Goal: Task Accomplishment & Management: Manage account settings

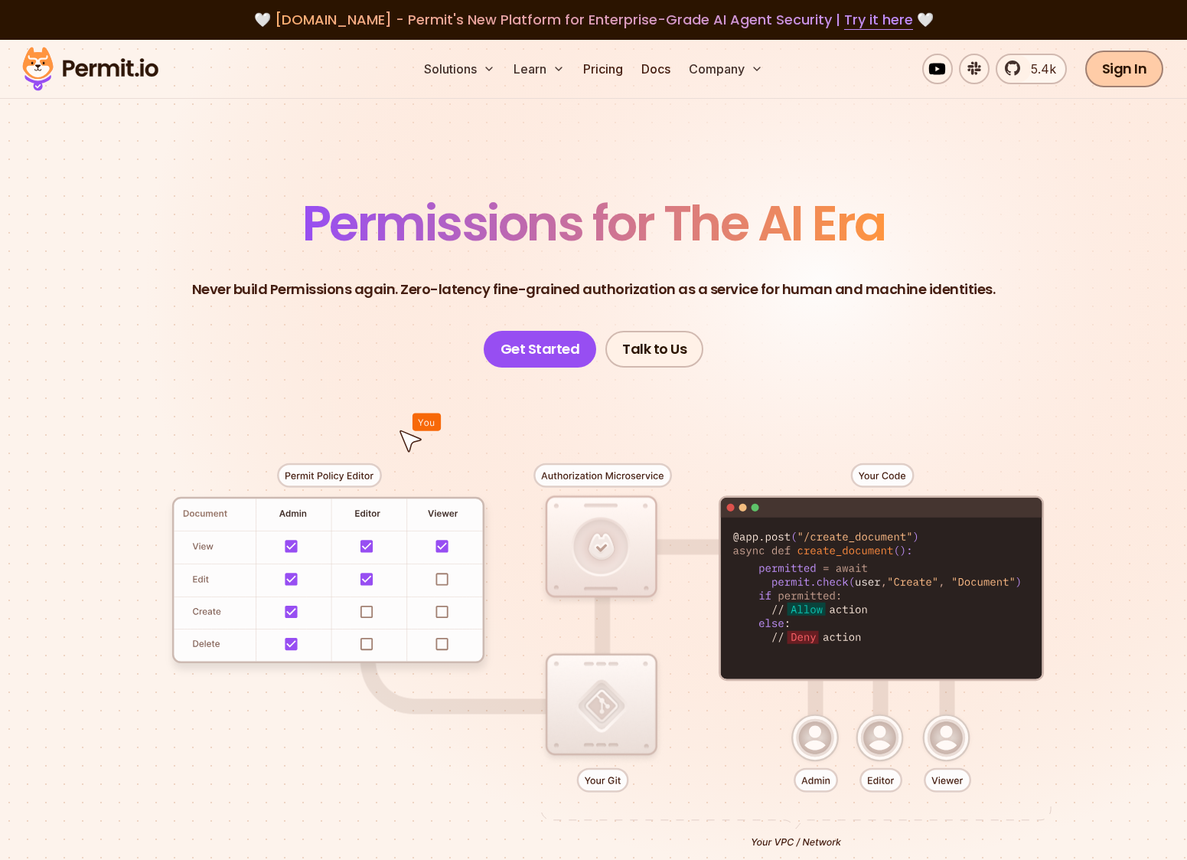
click at [1121, 73] on link "Sign In" at bounding box center [1124, 69] width 79 height 37
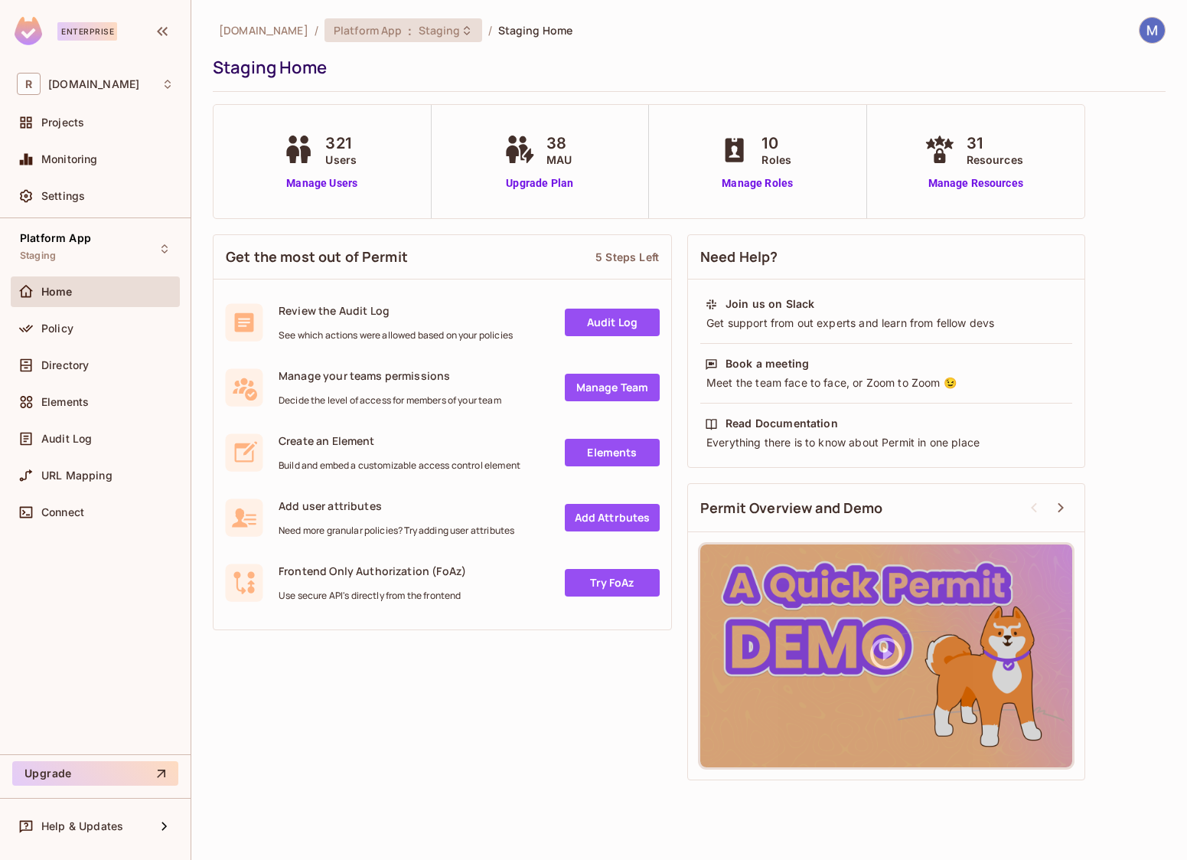
click at [367, 35] on span "Platform App" at bounding box center [368, 30] width 69 height 15
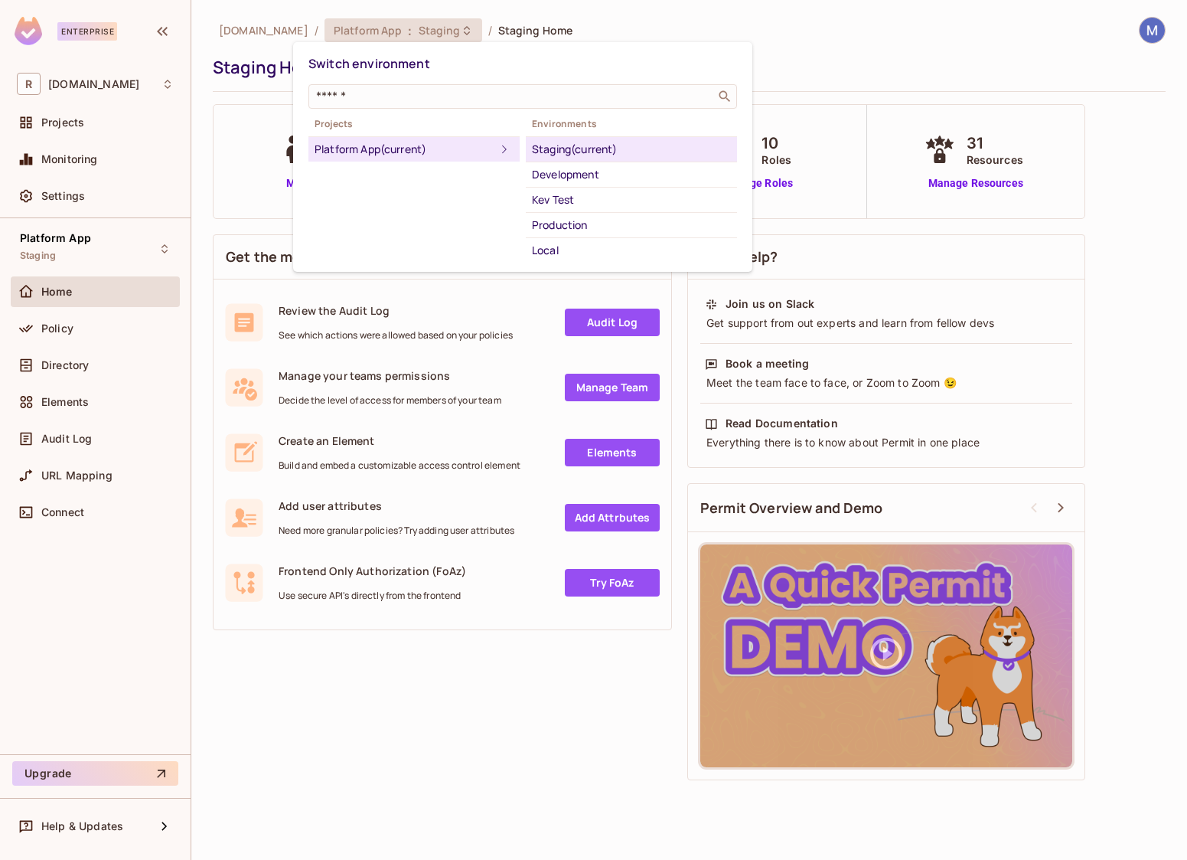
click at [560, 153] on div "Staging (current)" at bounding box center [631, 149] width 199 height 18
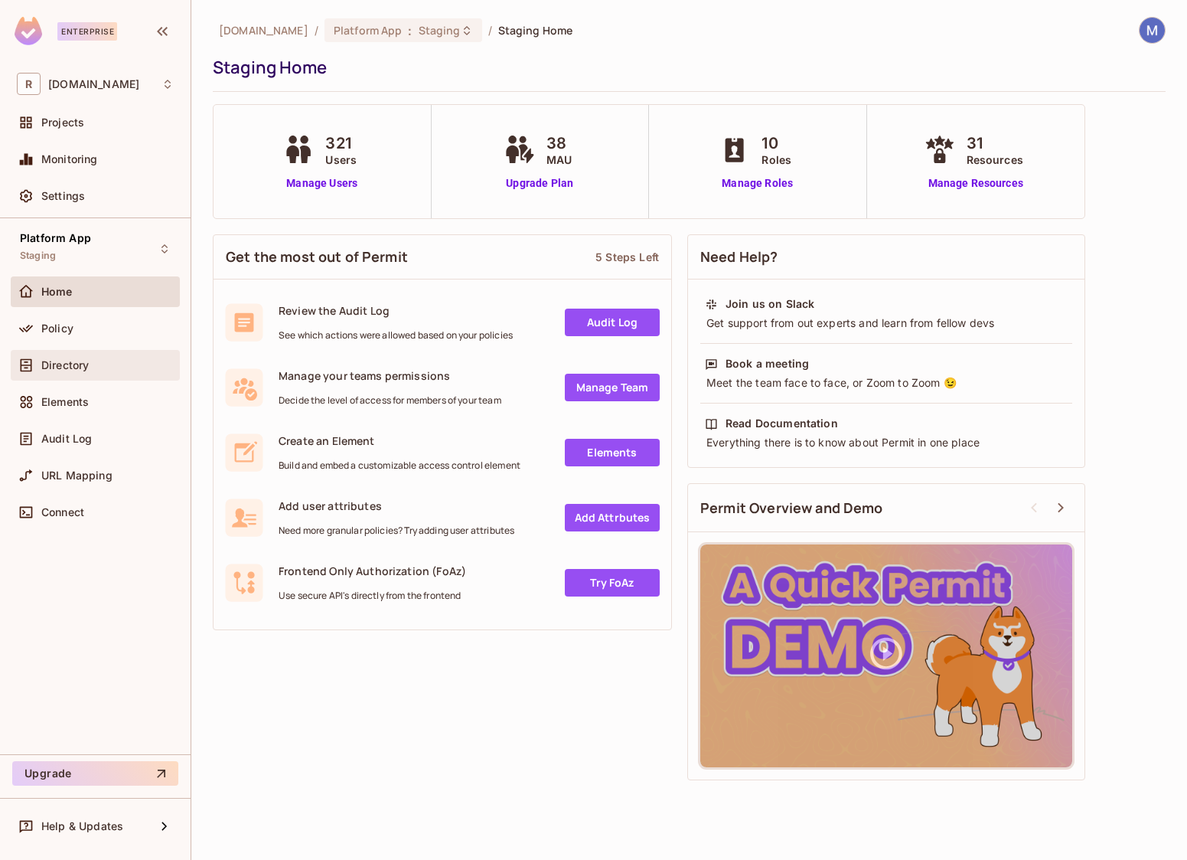
click at [76, 370] on span "Directory" at bounding box center [64, 365] width 47 height 12
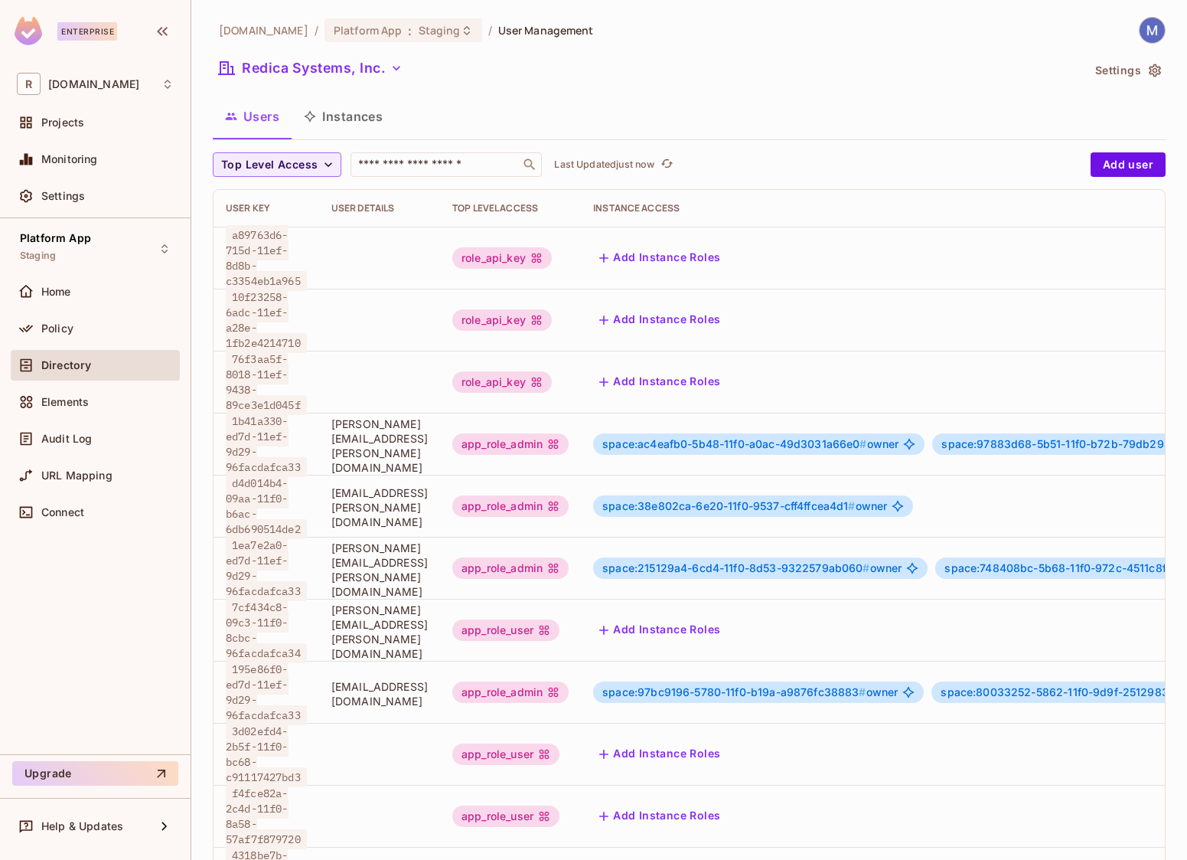
click at [350, 119] on button "Instances" at bounding box center [343, 116] width 103 height 38
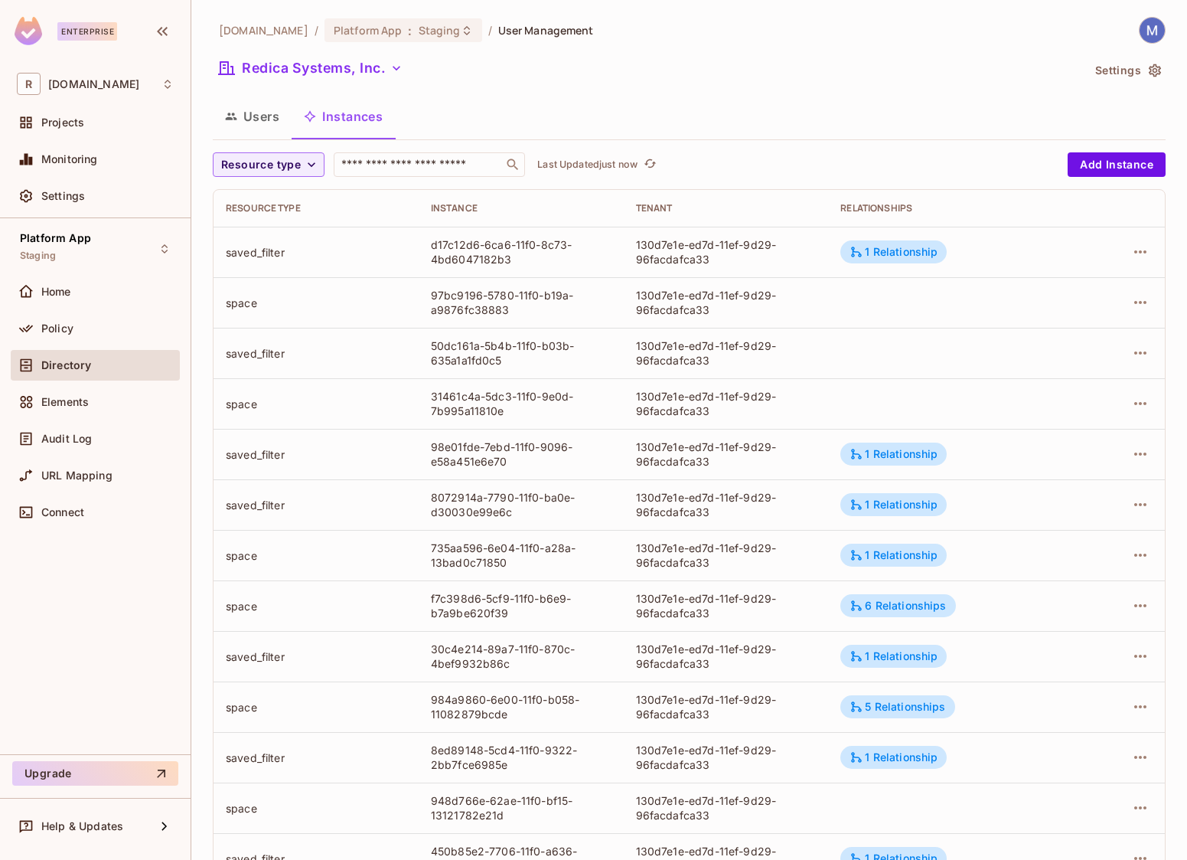
click at [268, 106] on button "Users" at bounding box center [252, 116] width 79 height 38
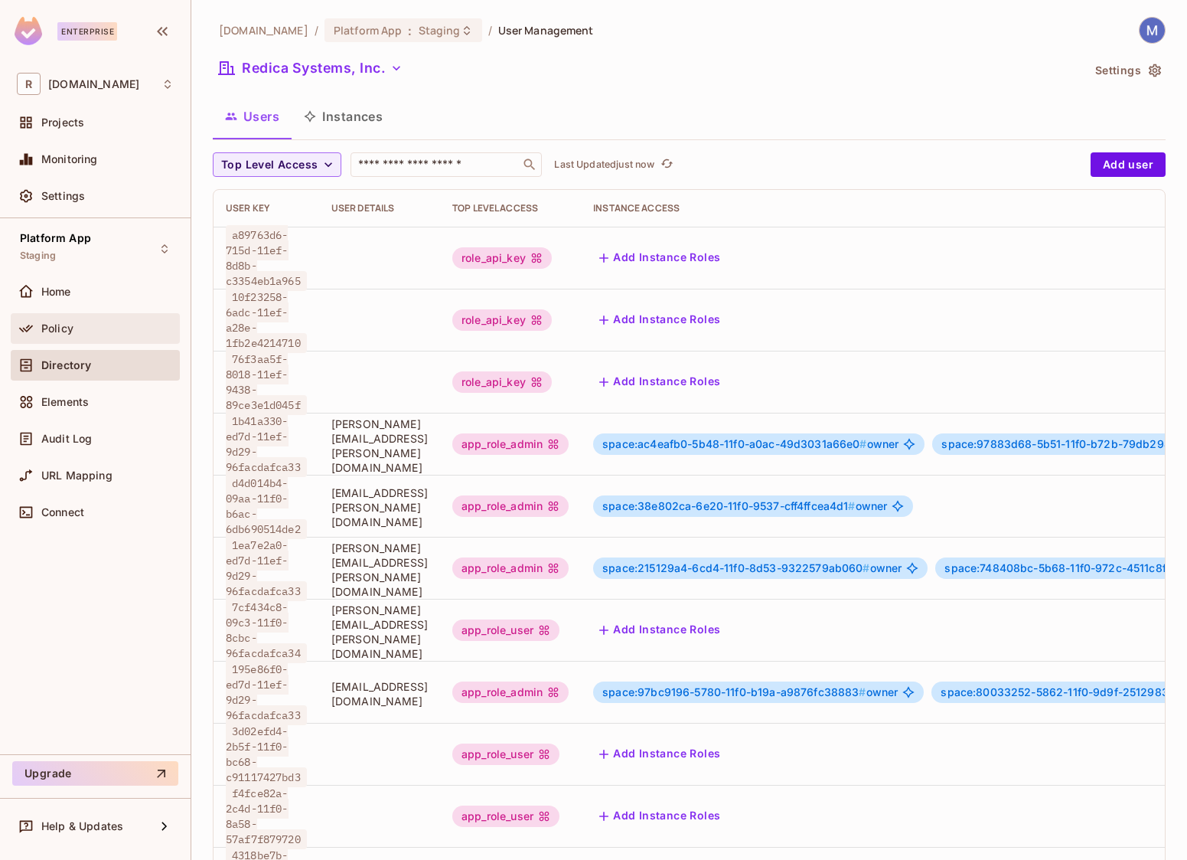
click at [86, 322] on div "Policy" at bounding box center [107, 328] width 132 height 12
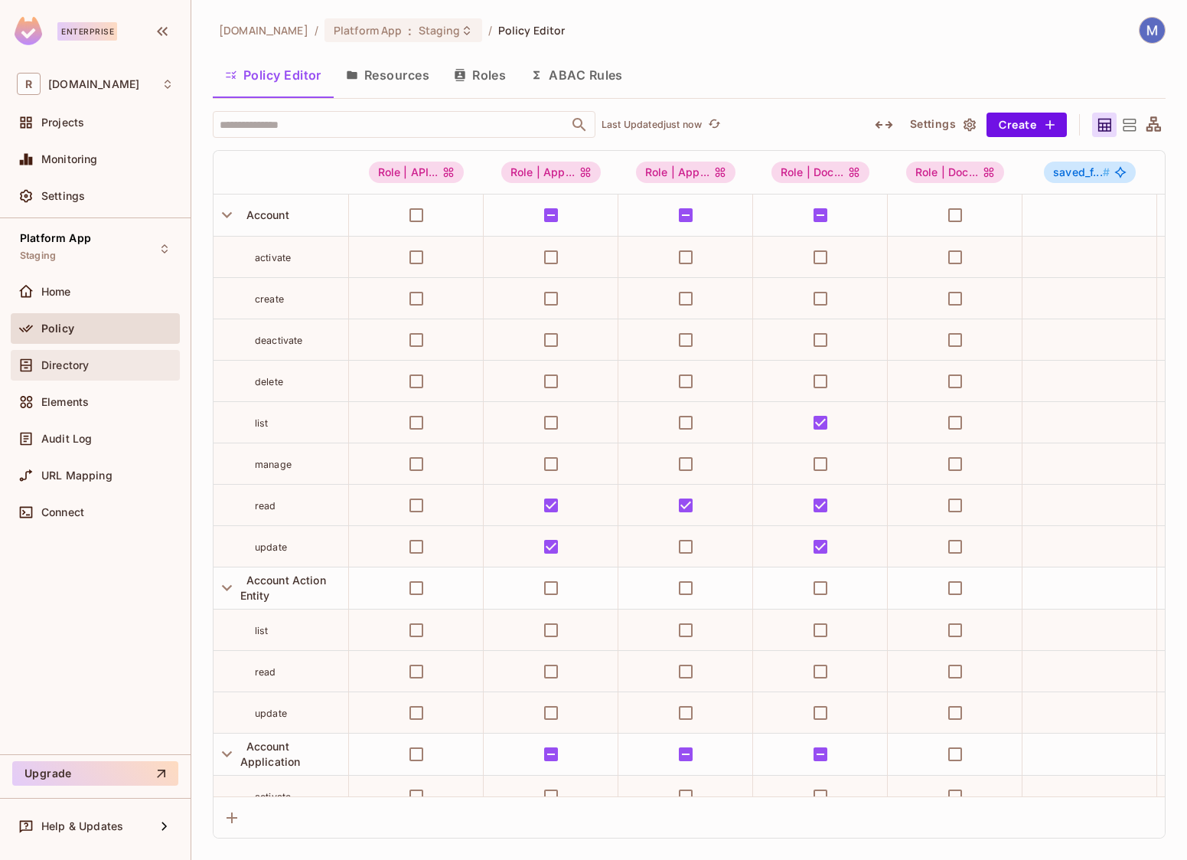
click at [85, 367] on span "Directory" at bounding box center [64, 365] width 47 height 12
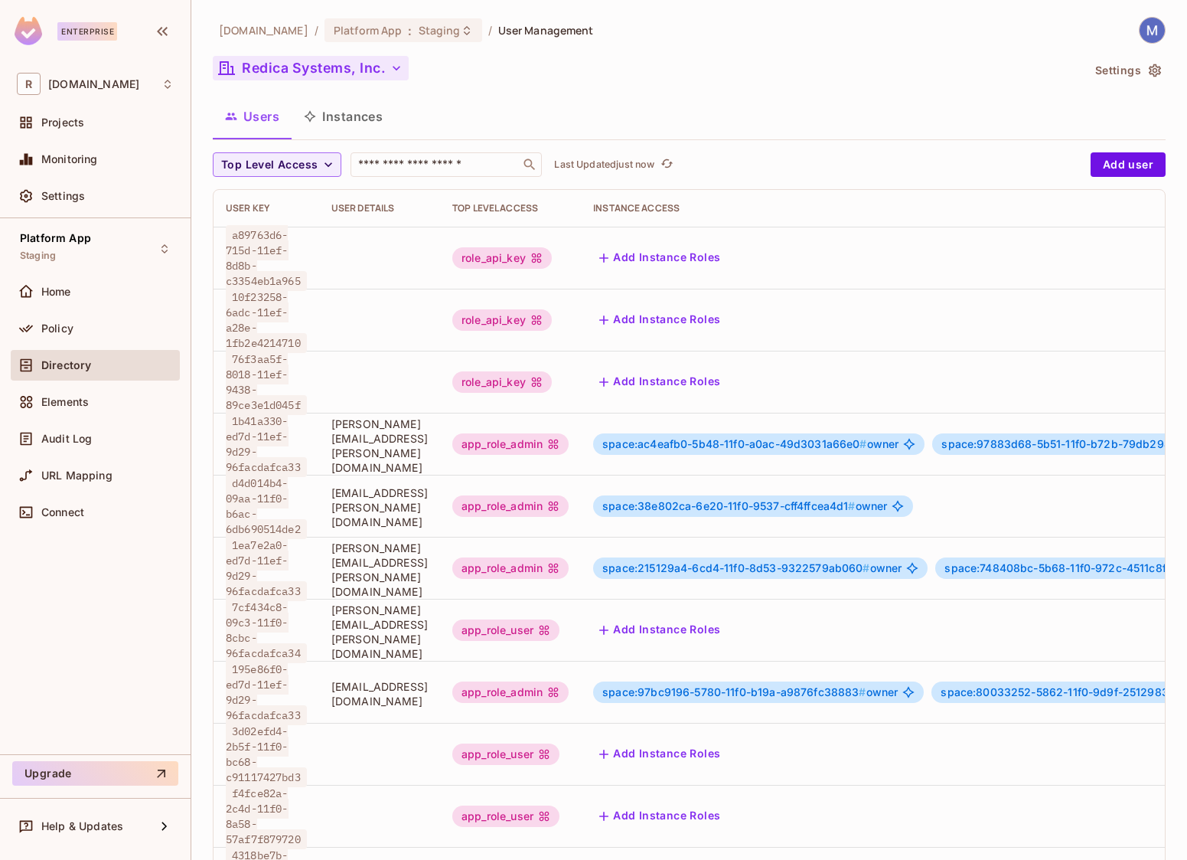
click at [396, 63] on icon "button" at bounding box center [396, 67] width 15 height 15
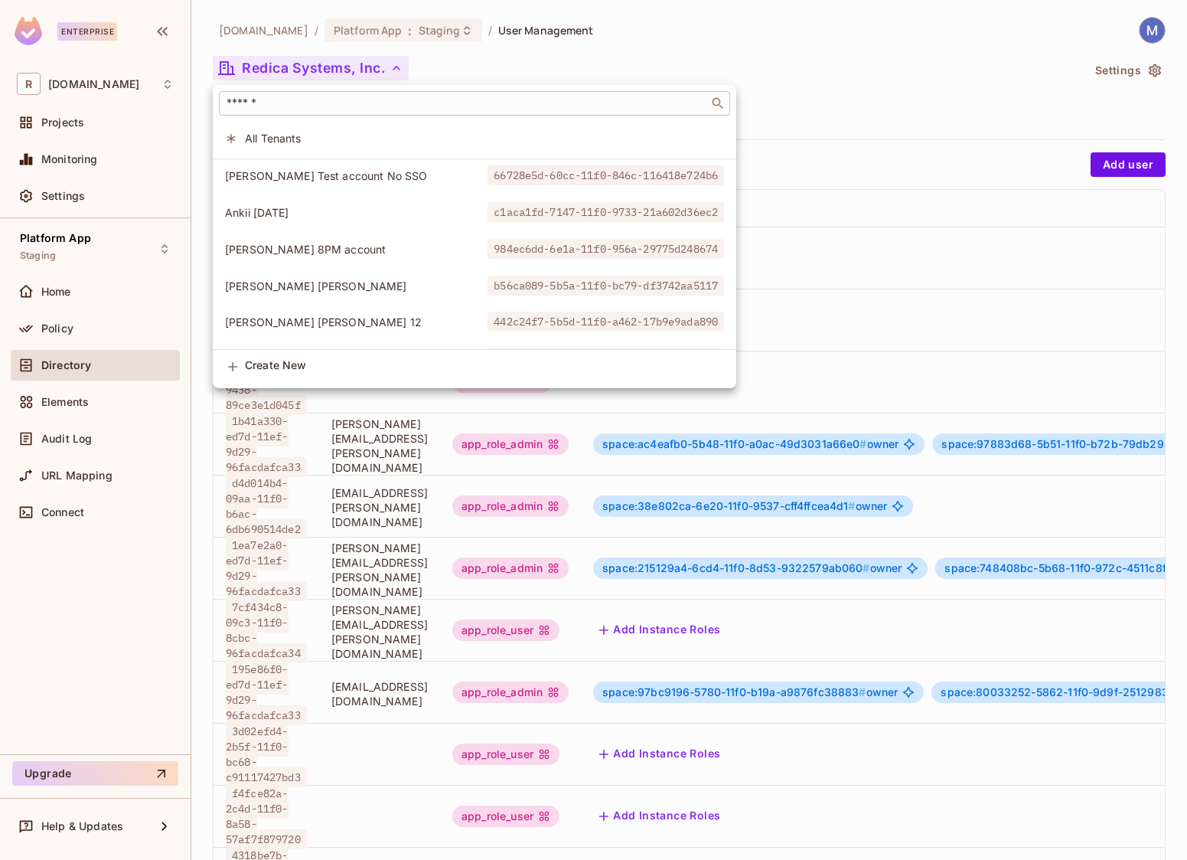
click at [347, 105] on input "text" at bounding box center [464, 103] width 481 height 15
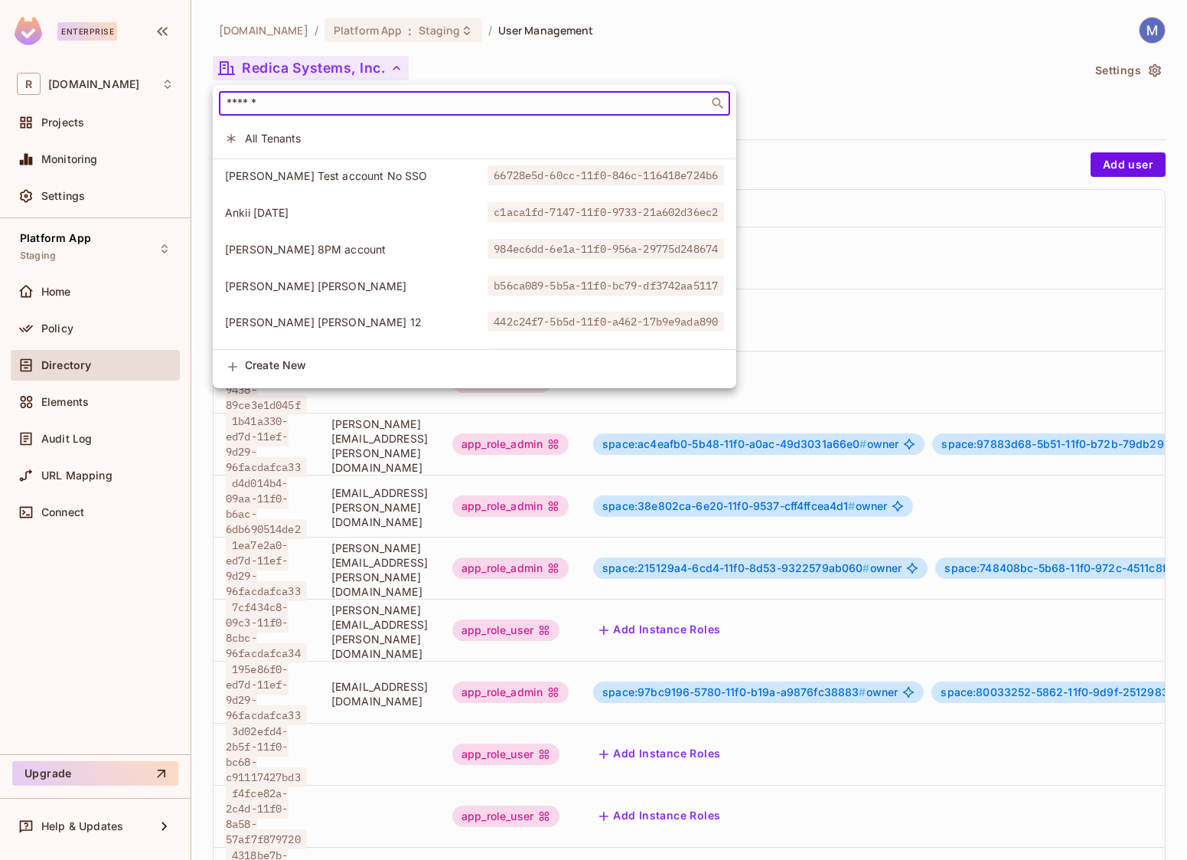
paste input "**********"
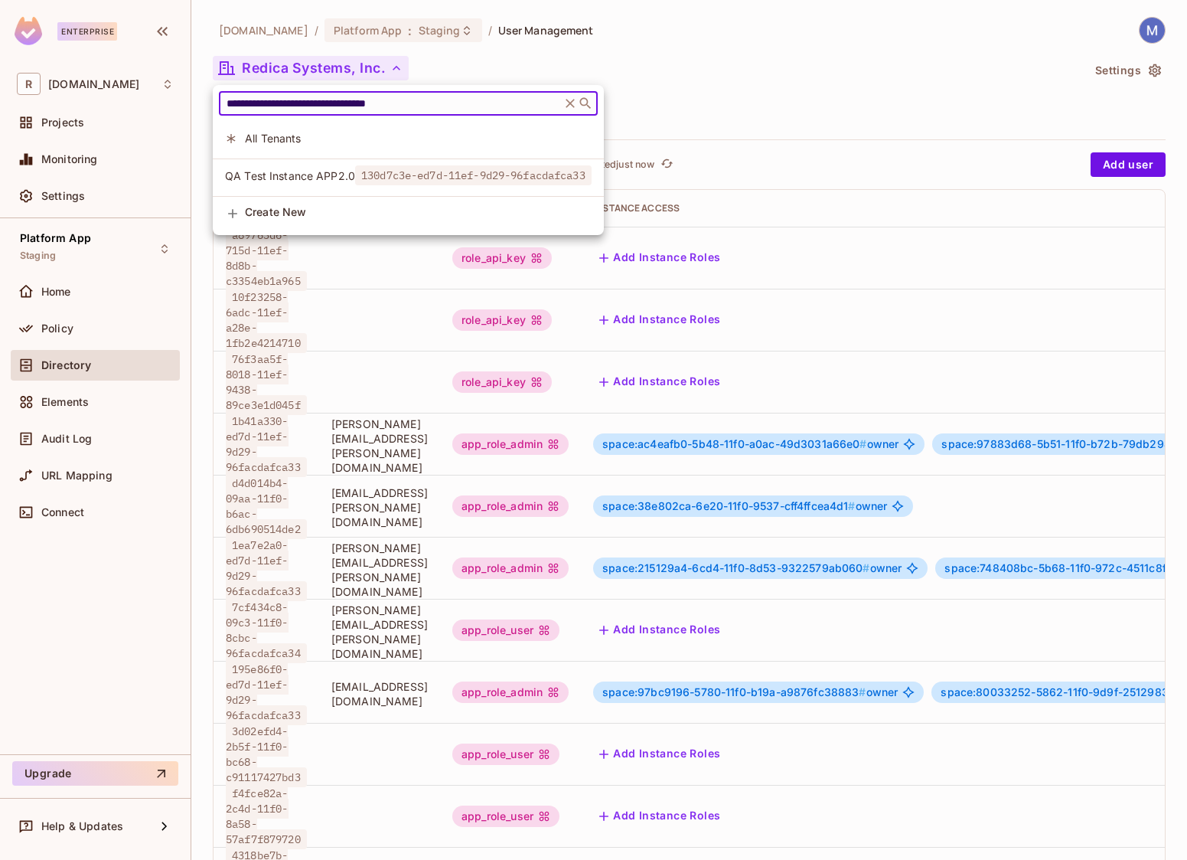
type input "**********"
click at [386, 171] on span "130d7c3e-ed7d-11ef-9d29-96facdafca33" at bounding box center [473, 175] width 237 height 20
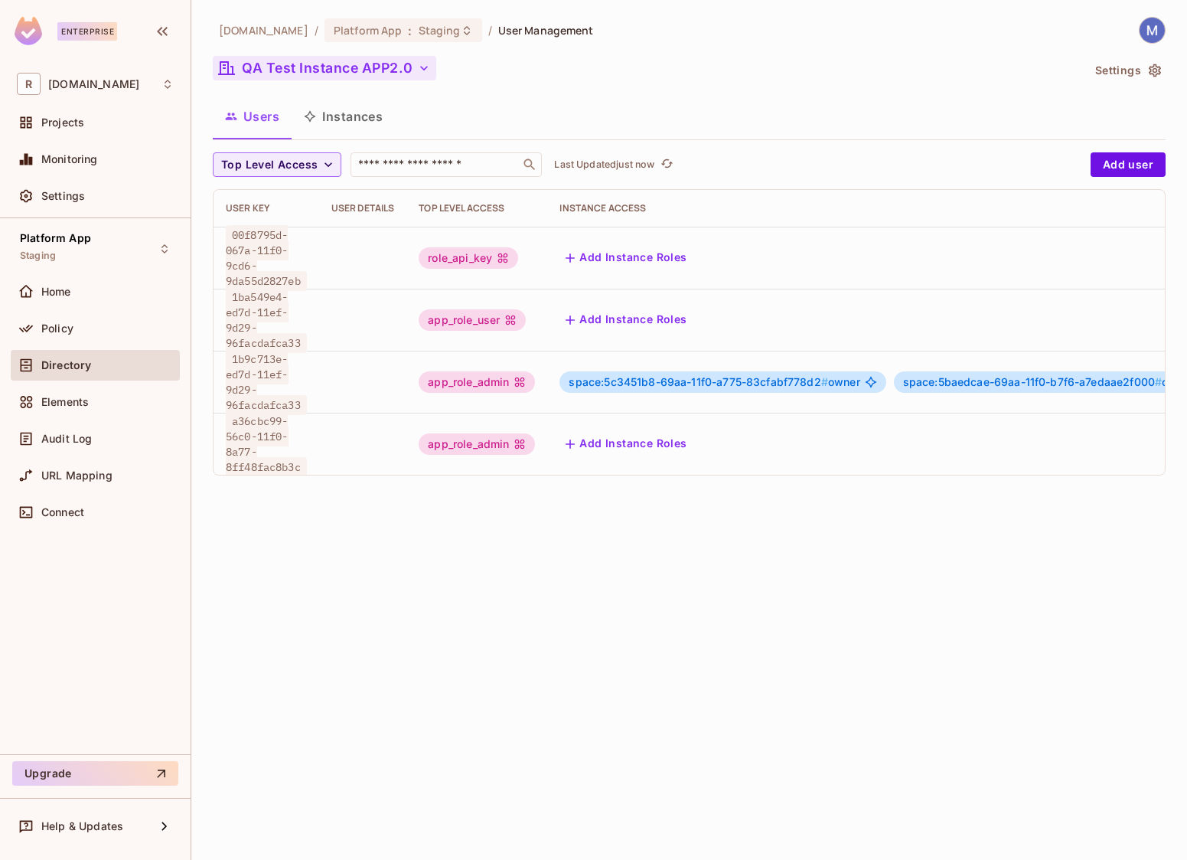
click at [349, 121] on button "Instances" at bounding box center [343, 116] width 103 height 38
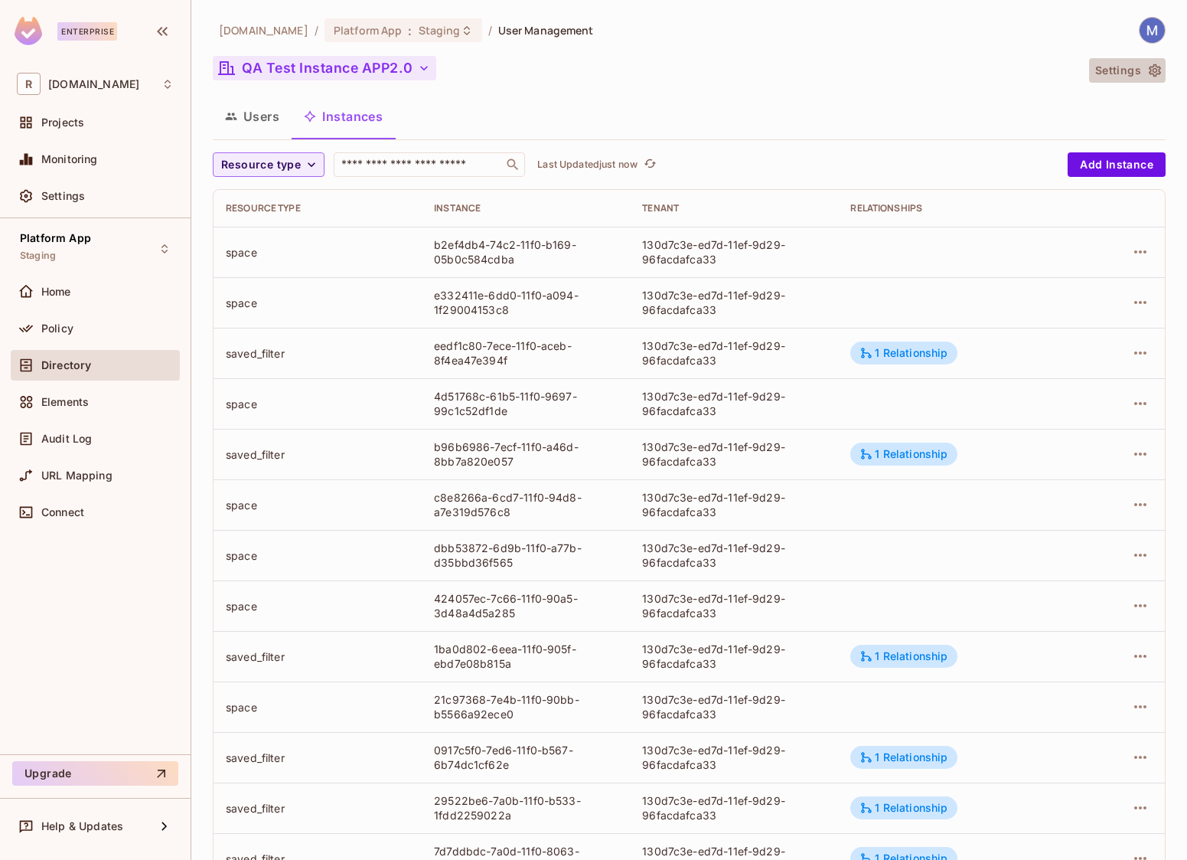
click at [1137, 72] on button "Settings" at bounding box center [1127, 70] width 77 height 24
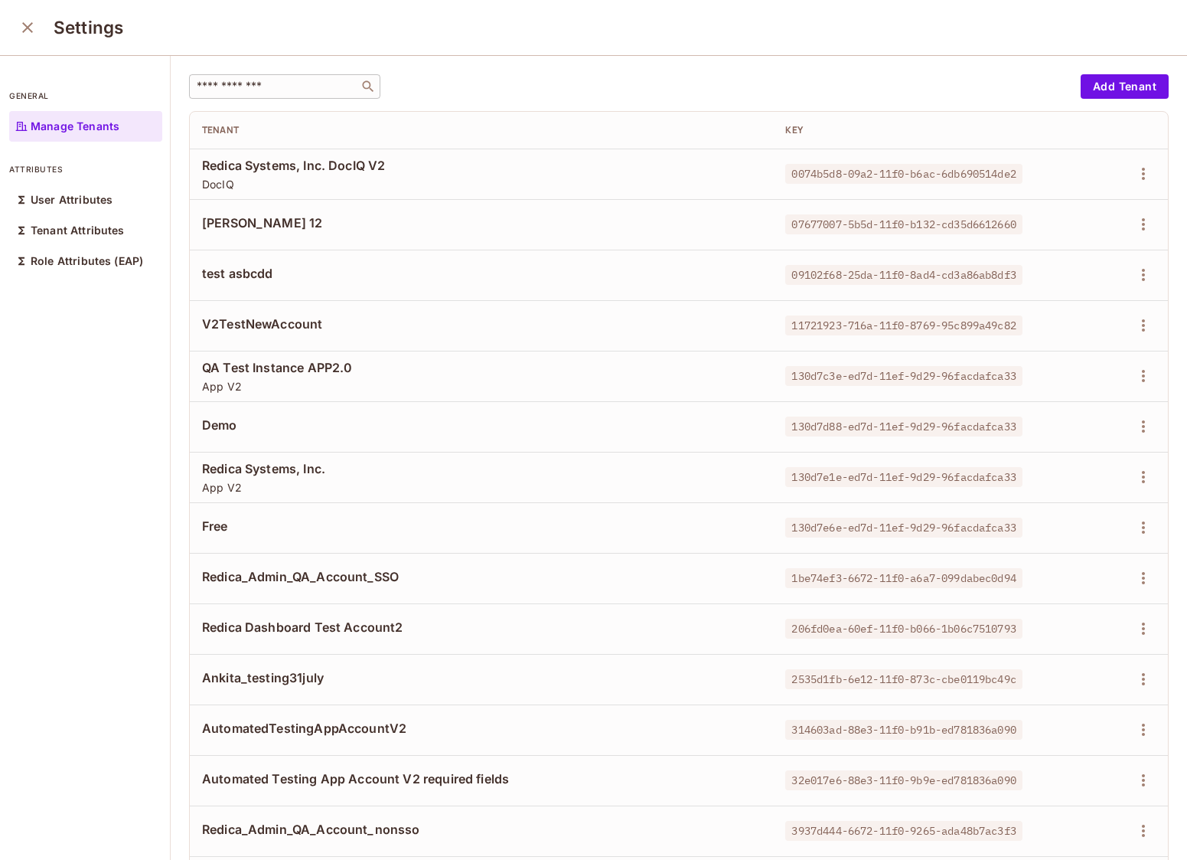
click at [302, 77] on div "​" at bounding box center [284, 86] width 191 height 24
paste input "**********"
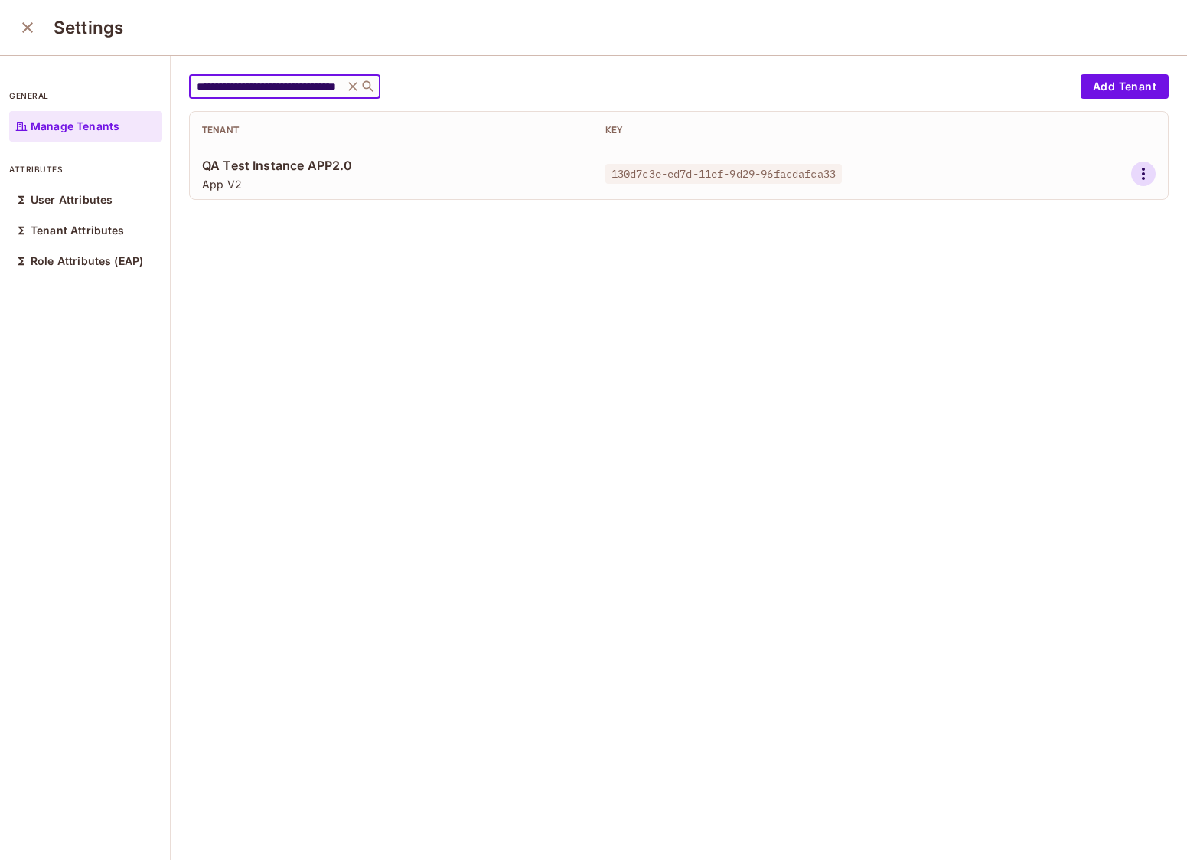
type input "**********"
click at [1147, 178] on icon "button" at bounding box center [1143, 174] width 18 height 18
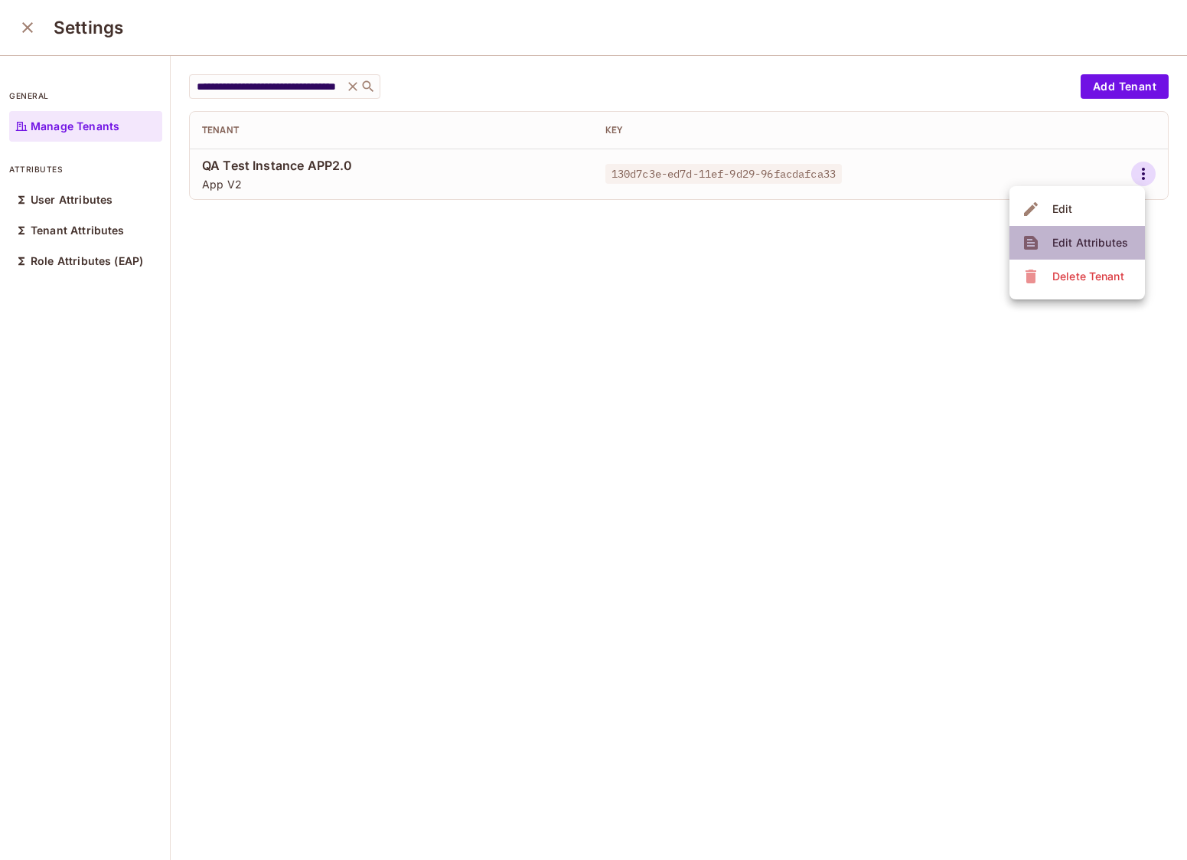
click at [1114, 240] on div "Edit Attributes" at bounding box center [1090, 242] width 76 height 15
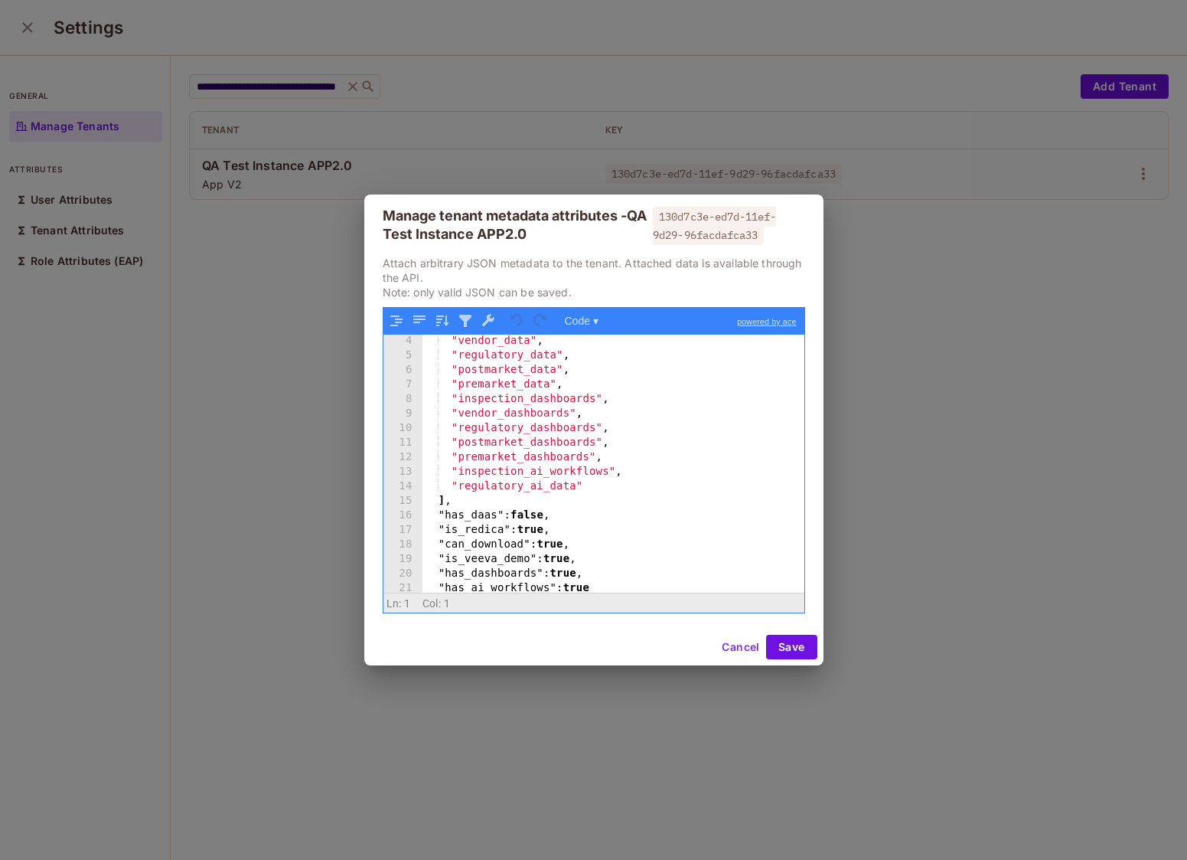
scroll to position [62, 0]
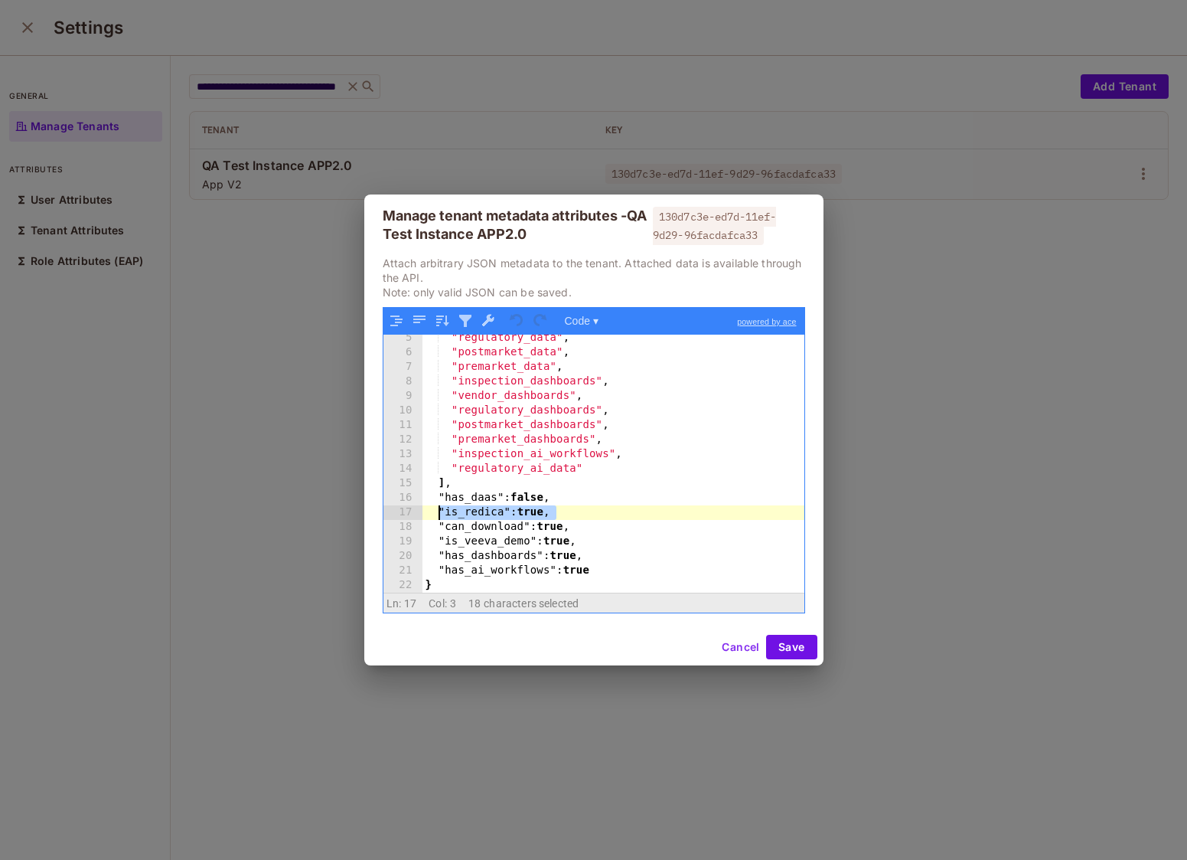
drag, startPoint x: 559, startPoint y: 513, endPoint x: 436, endPoint y: 514, distance: 123.2
click at [436, 514] on div ""regulatory_data" , "postmarket_data" , "premarket_data" , "inspection_dashboar…" at bounding box center [614, 474] width 382 height 287
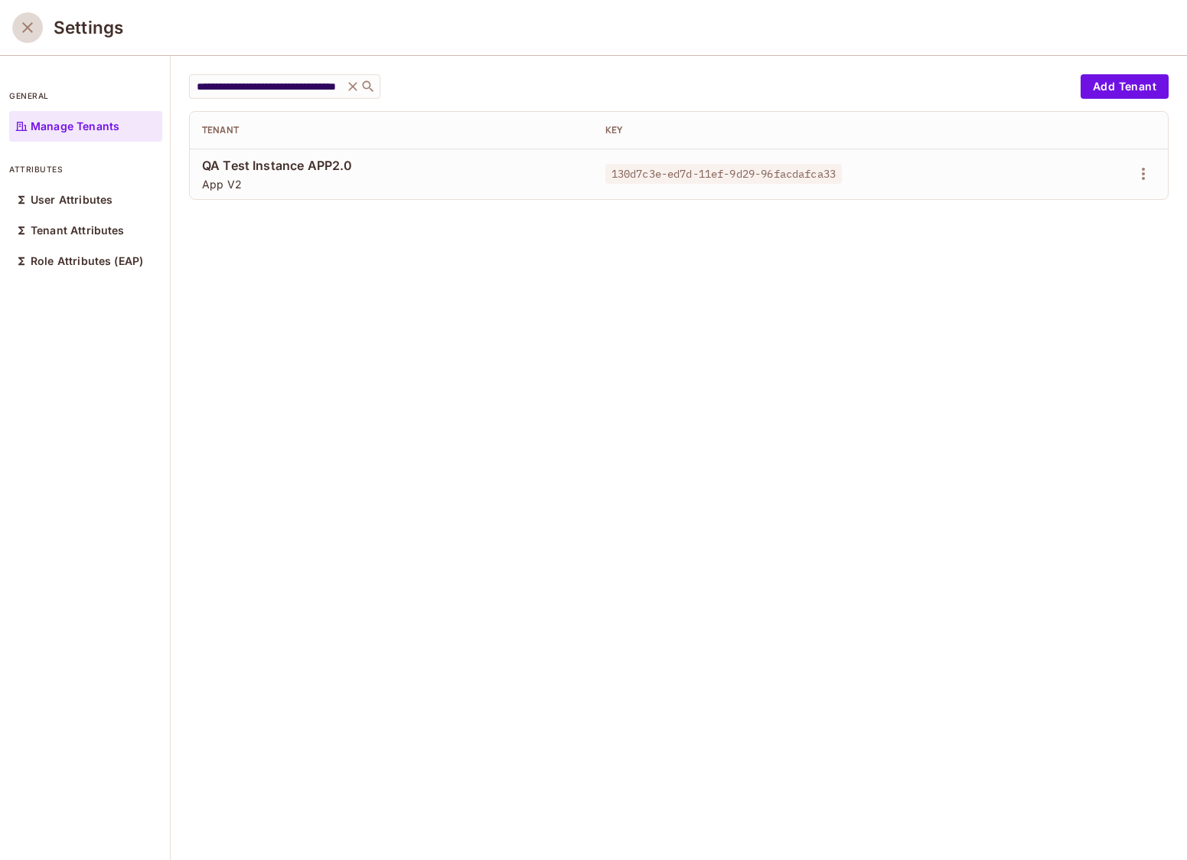
click at [25, 27] on icon "close" at bounding box center [27, 27] width 18 height 18
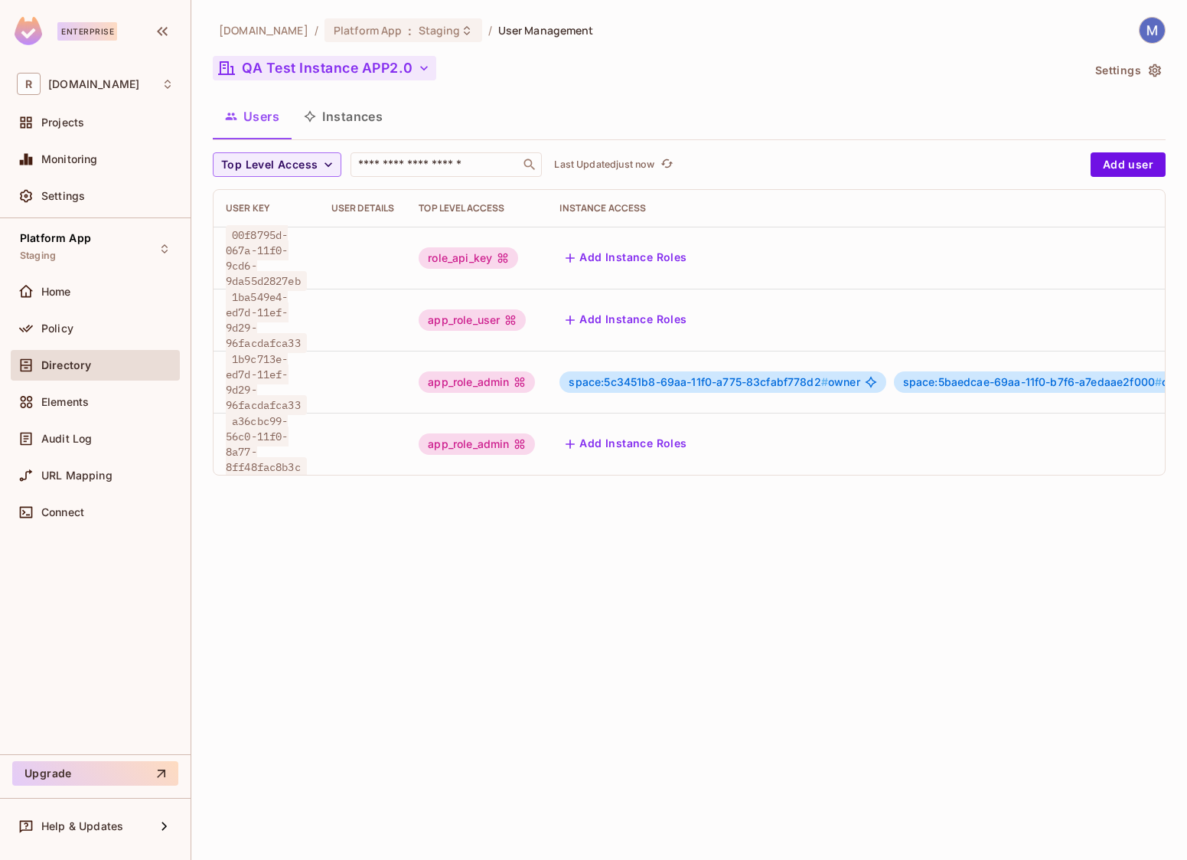
click at [167, 32] on icon "button" at bounding box center [162, 31] width 18 height 18
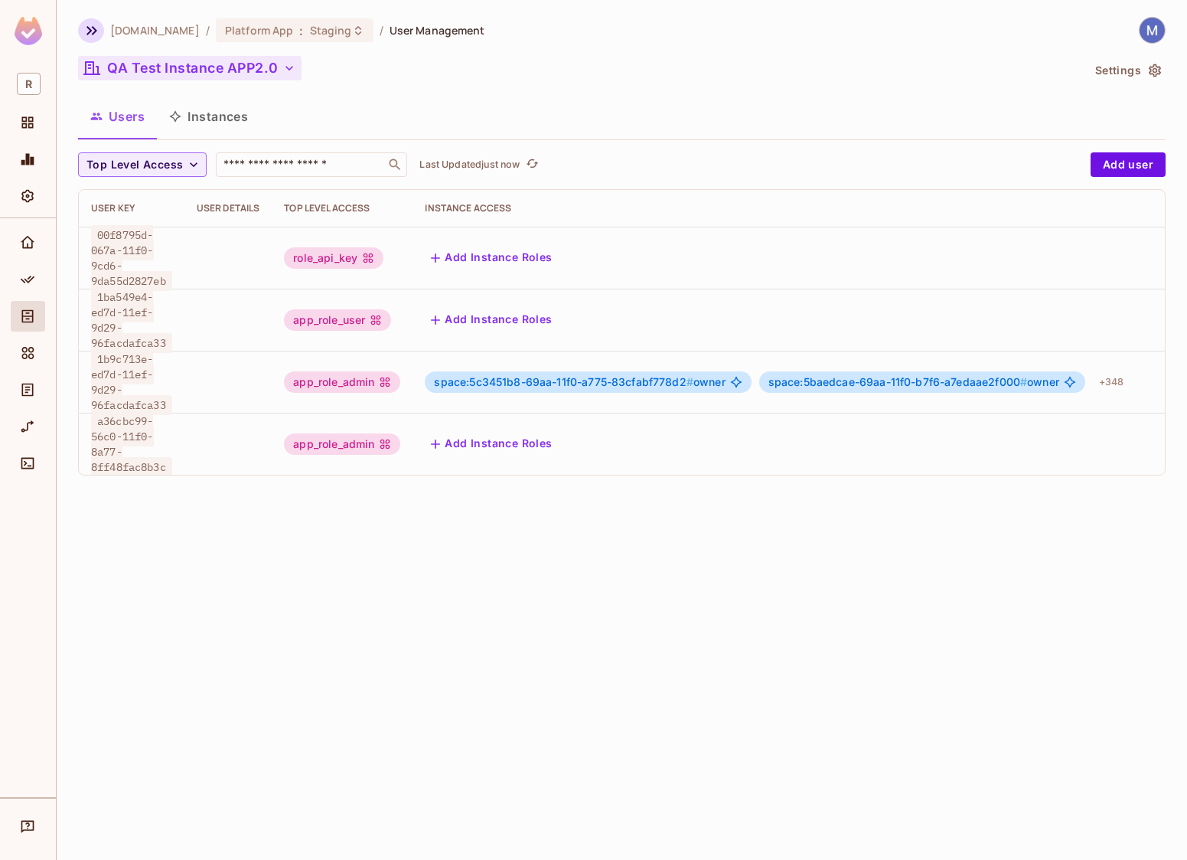
drag, startPoint x: 75, startPoint y: 32, endPoint x: 101, endPoint y: 34, distance: 26.1
click at [95, 34] on div "redica.com / Platform App : Staging / User Management QA Test Instance APP2.0 S…" at bounding box center [622, 430] width 1131 height 860
click at [101, 34] on button "button" at bounding box center [91, 30] width 26 height 24
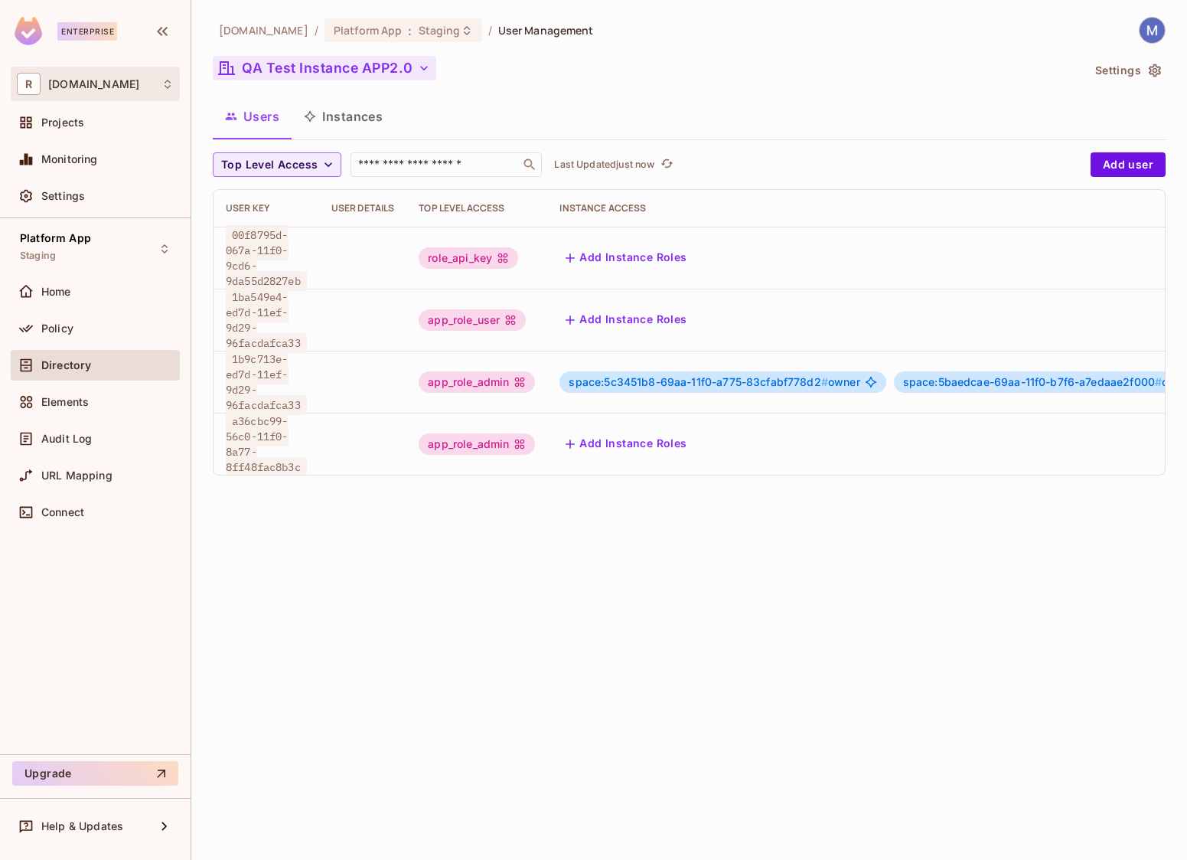
click at [27, 92] on span "R" at bounding box center [29, 84] width 24 height 22
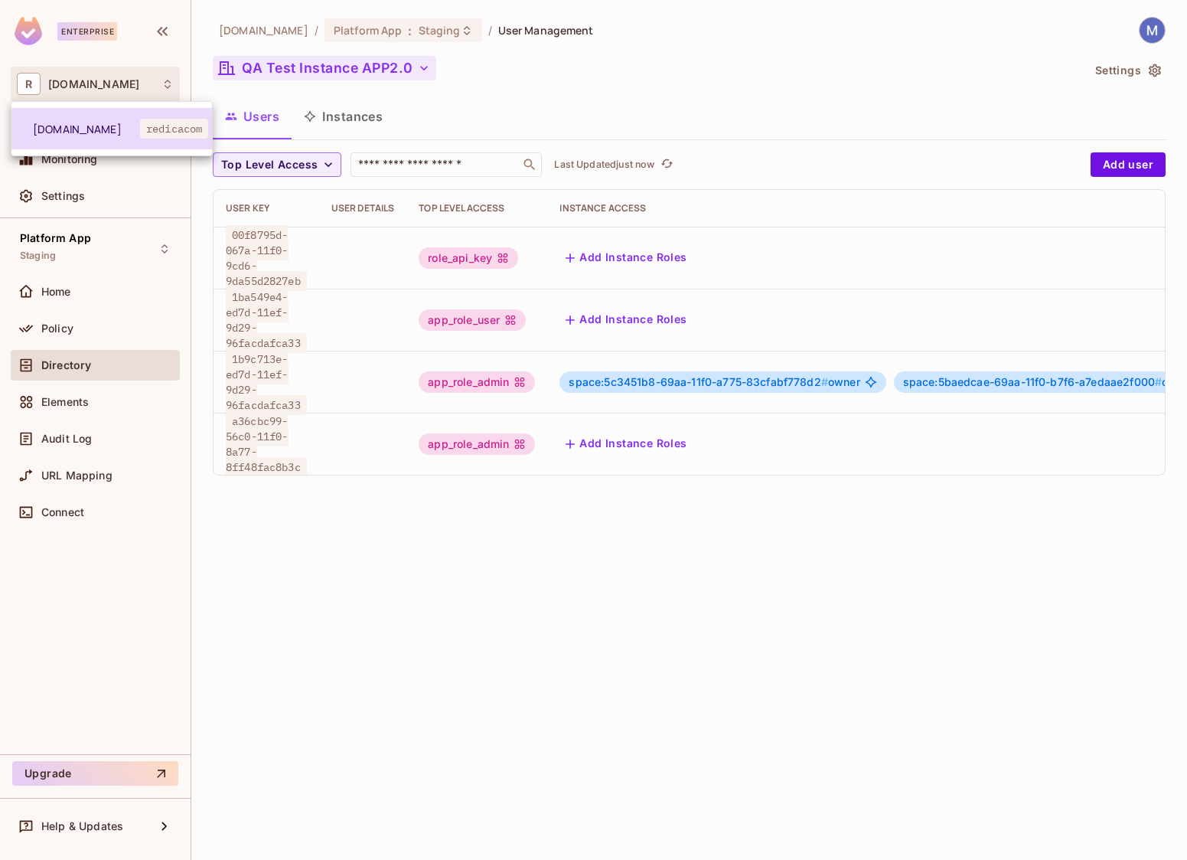
click at [83, 122] on span "redica.com" at bounding box center [86, 129] width 107 height 15
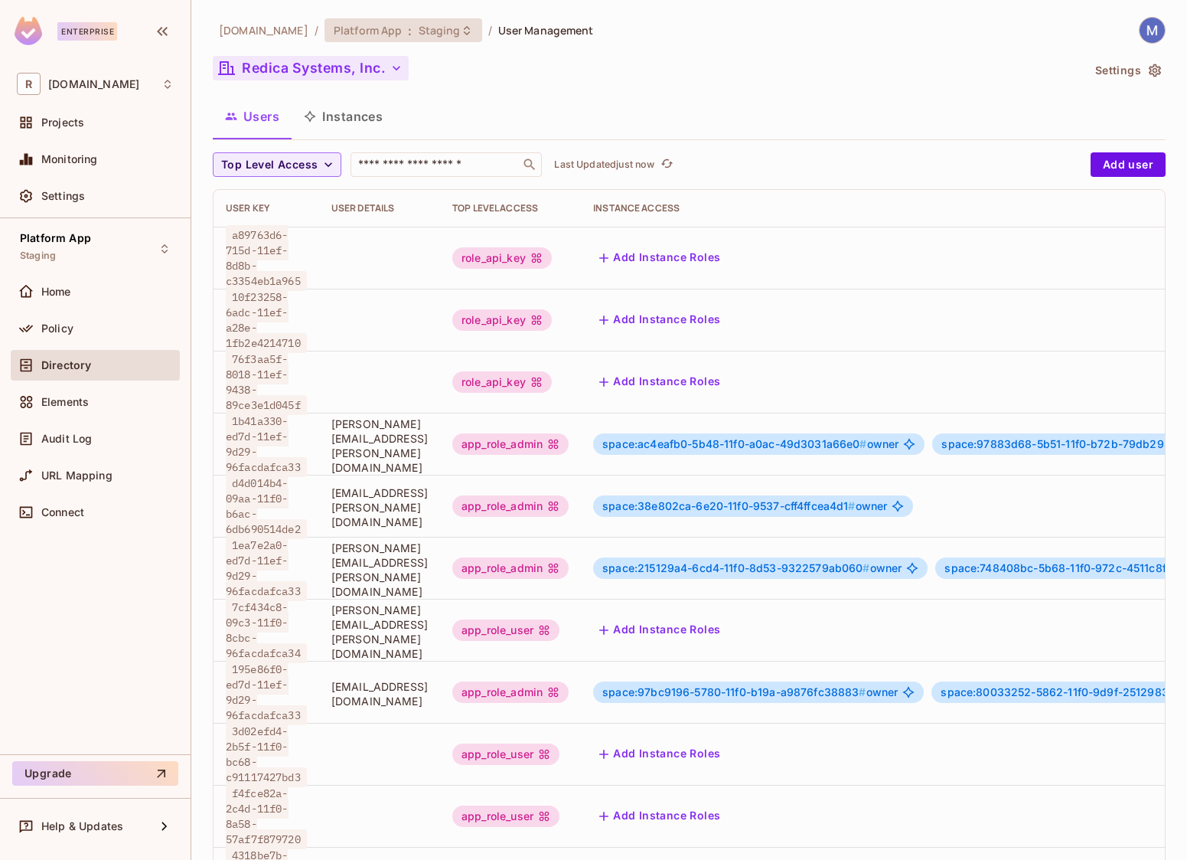
click at [347, 28] on span "Platform App" at bounding box center [368, 30] width 69 height 15
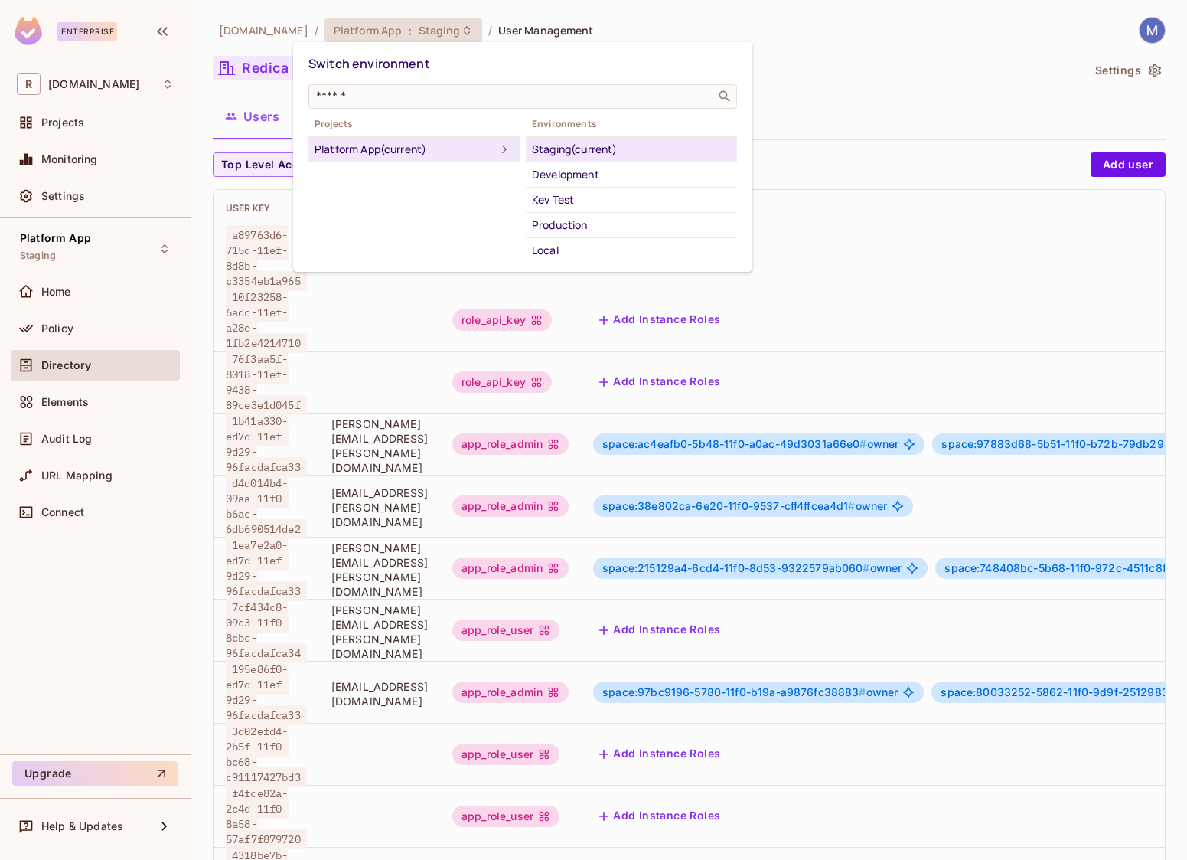
click at [576, 223] on div "Production" at bounding box center [631, 225] width 199 height 18
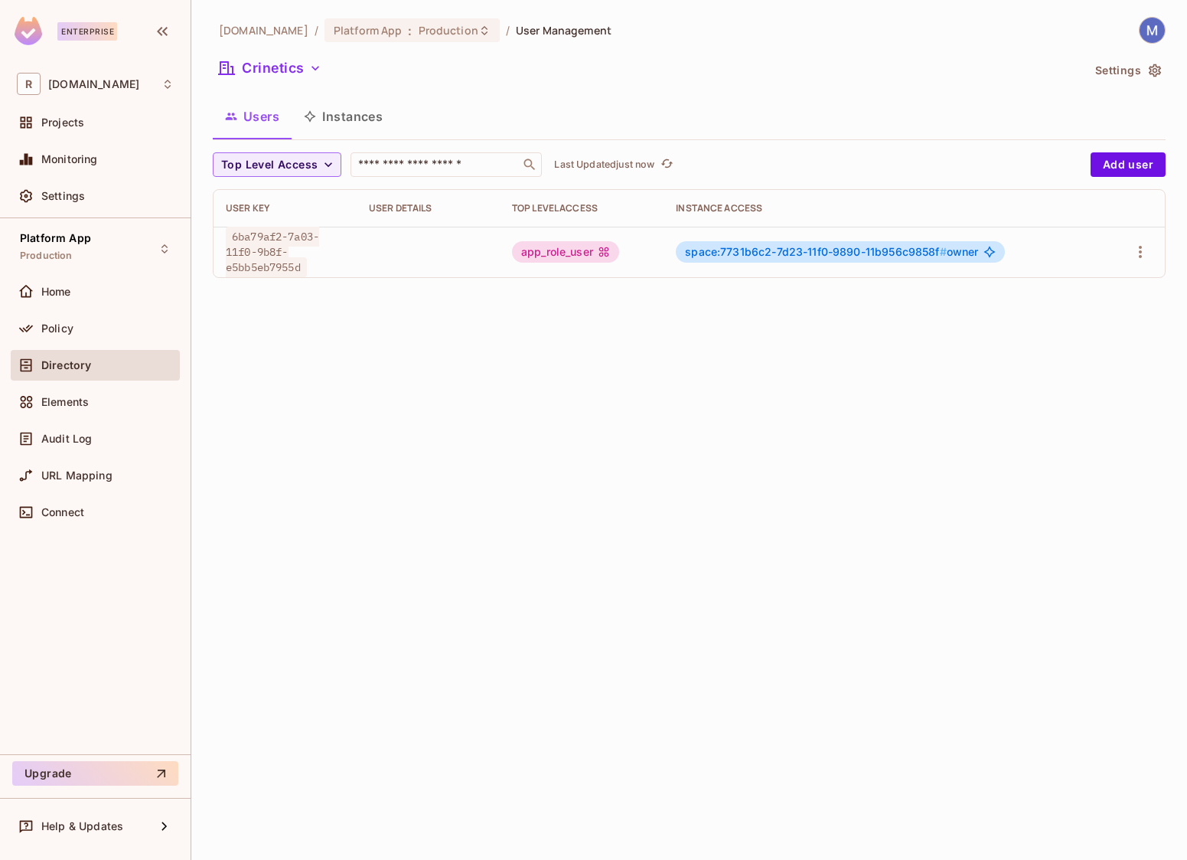
click at [355, 117] on button "Instances" at bounding box center [343, 116] width 103 height 38
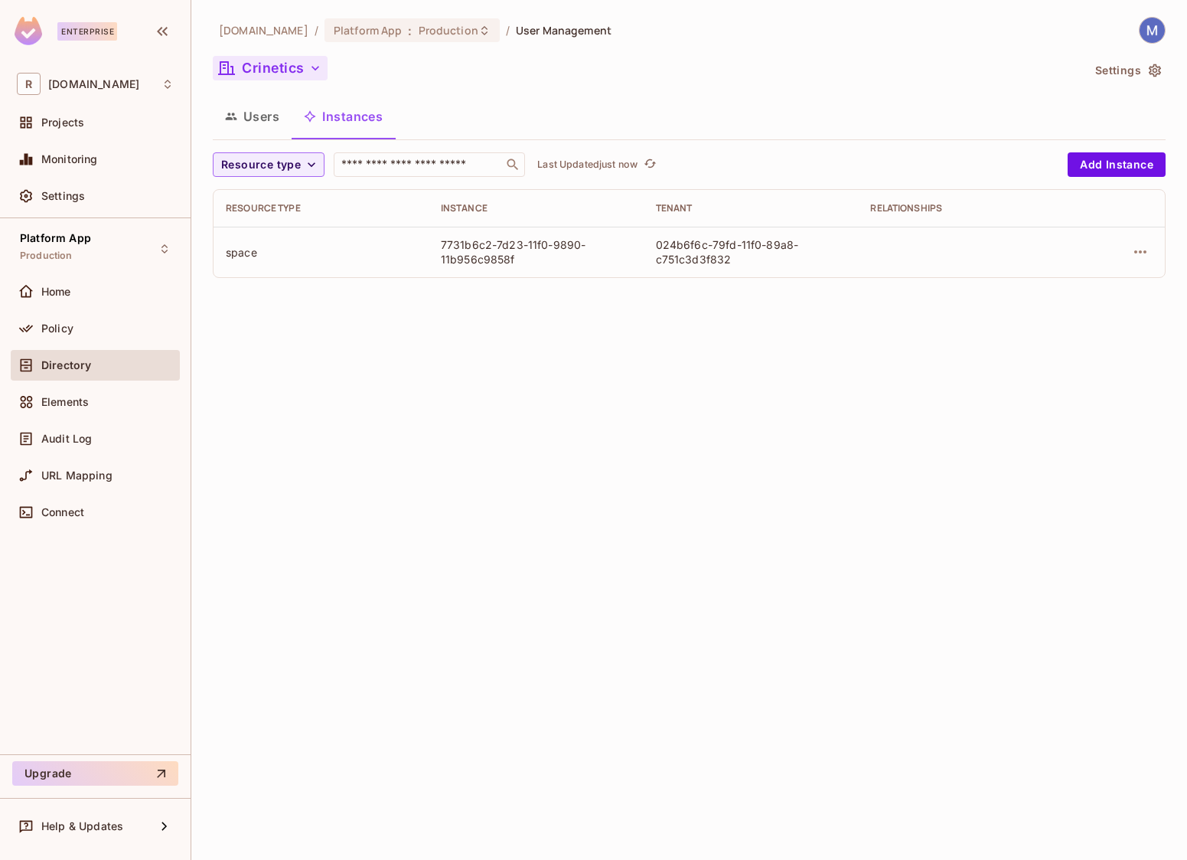
click at [278, 69] on button "Crinetics" at bounding box center [270, 68] width 115 height 24
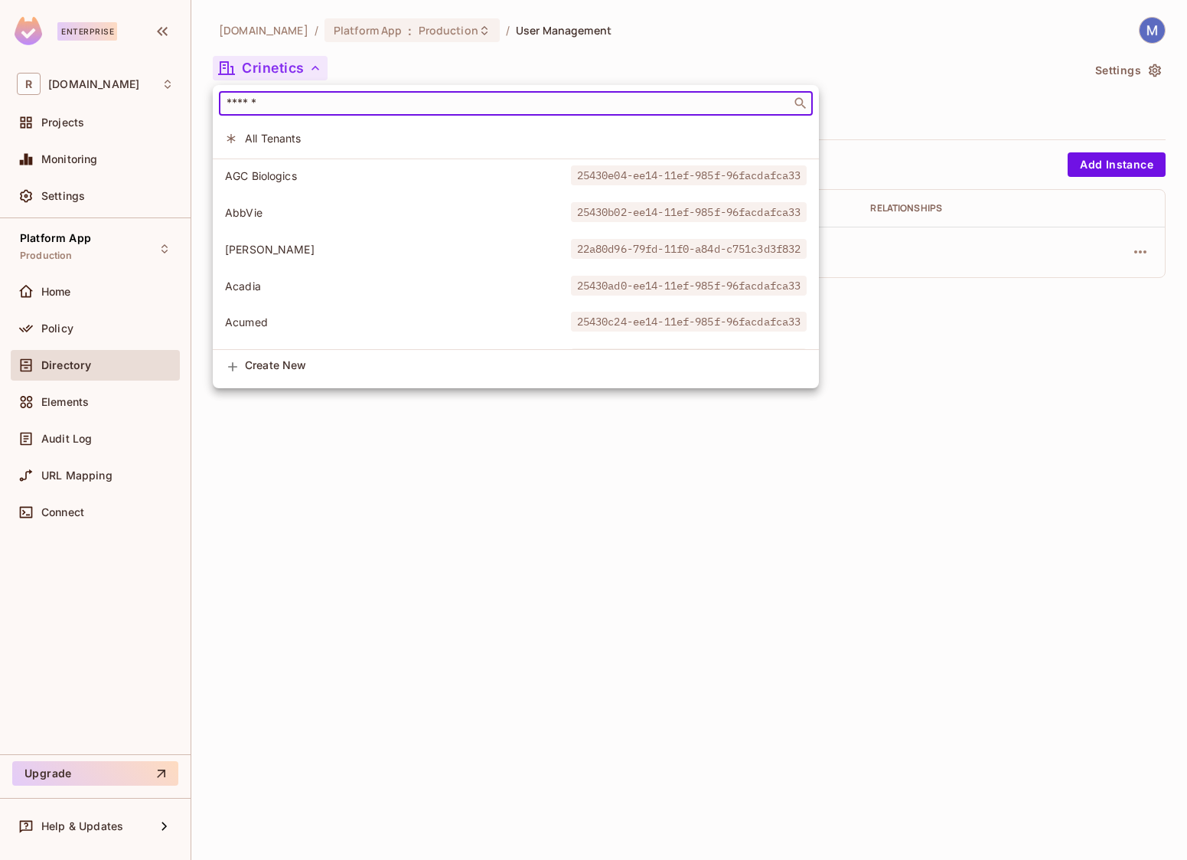
click at [302, 106] on input "text" at bounding box center [505, 103] width 563 height 15
paste input "**********"
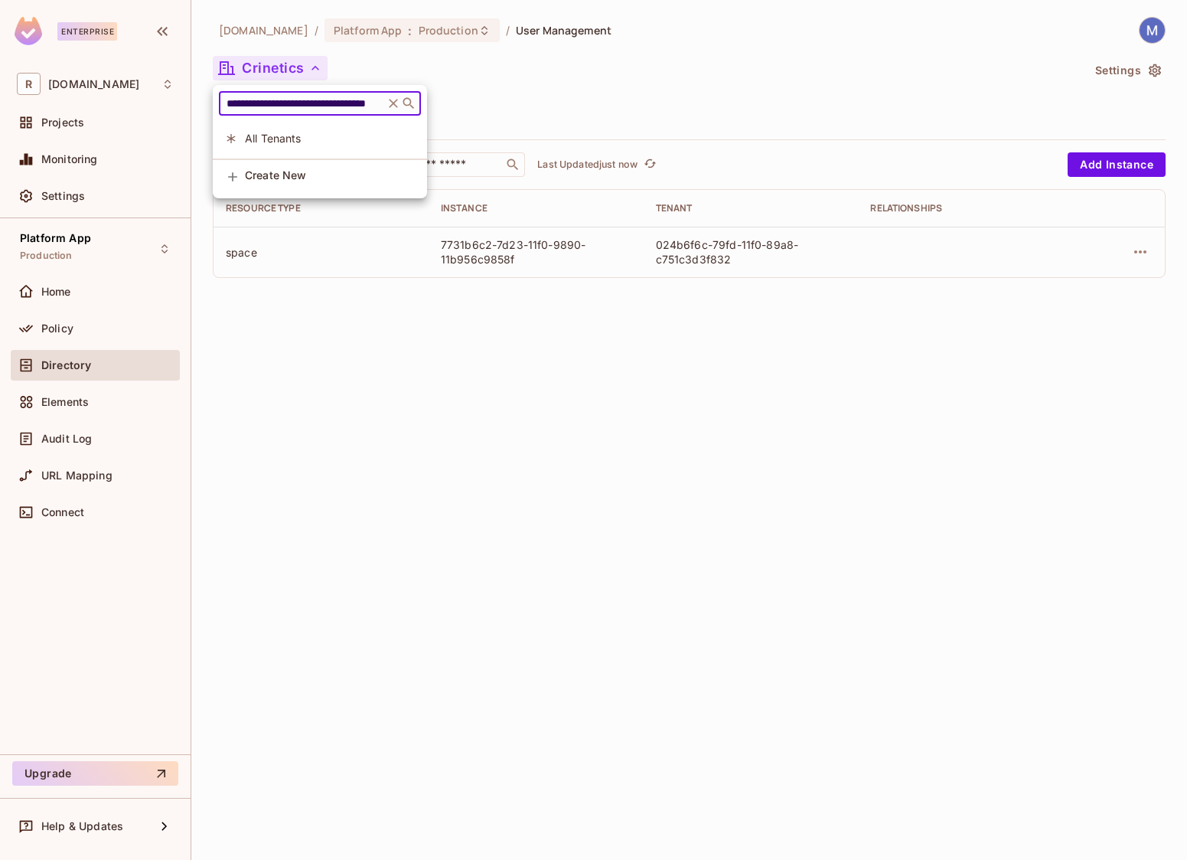
paste input "text"
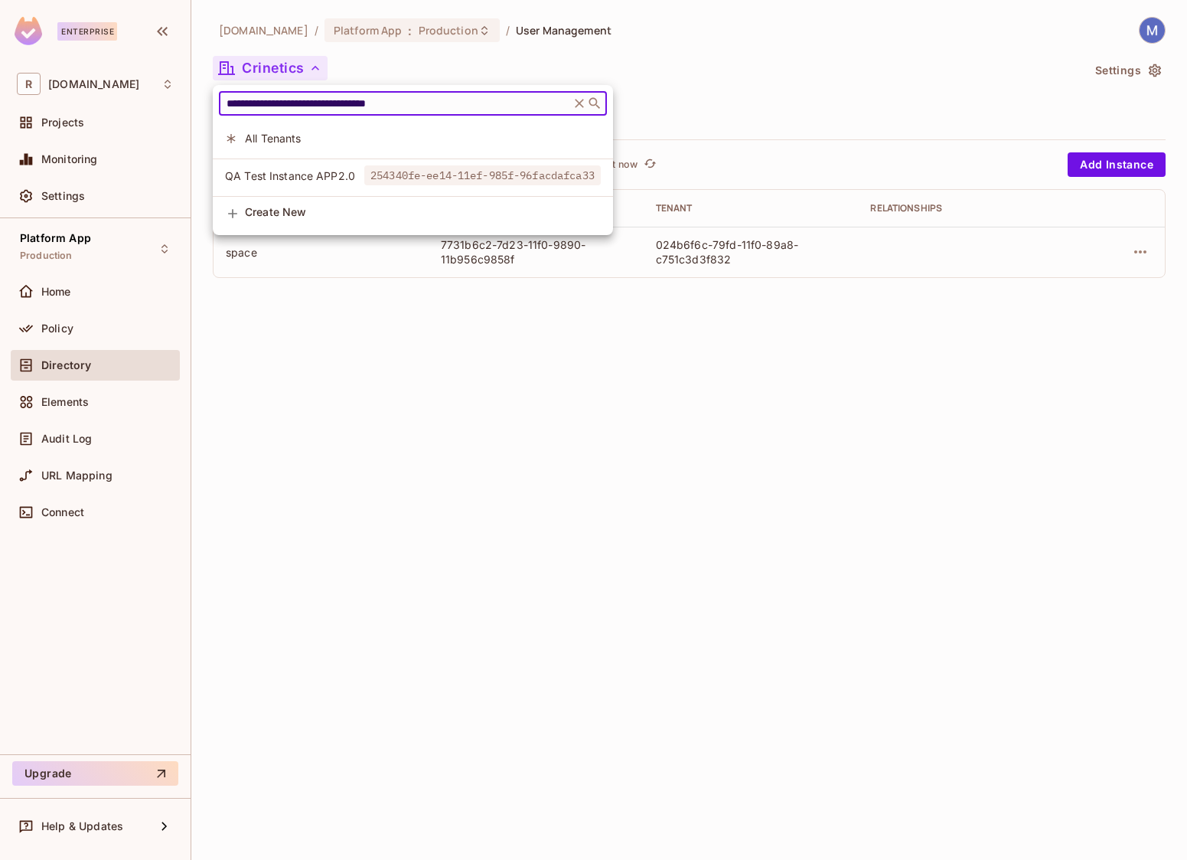
type input "**********"
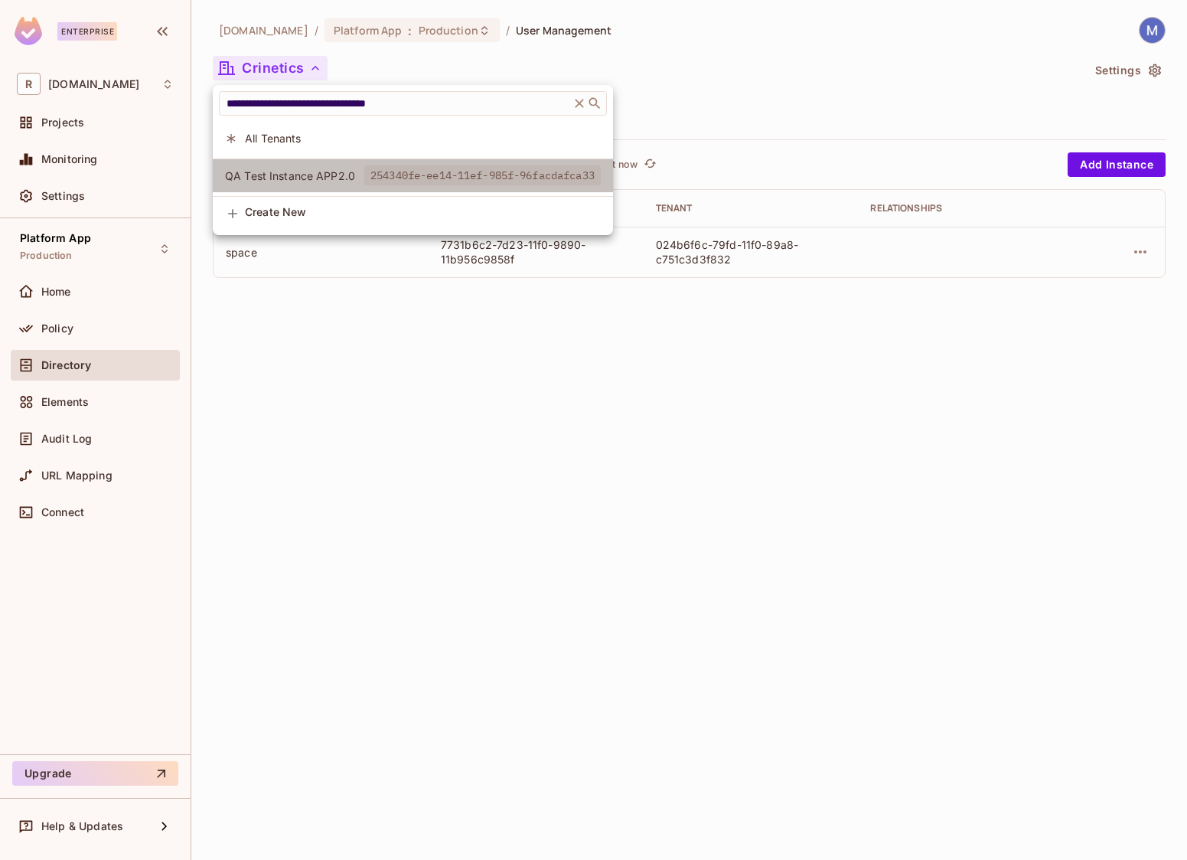
click at [338, 164] on li "QA Test Instance APP2.0 254340fe-ee14-11ef-985f-96facdafca33" at bounding box center [413, 175] width 400 height 33
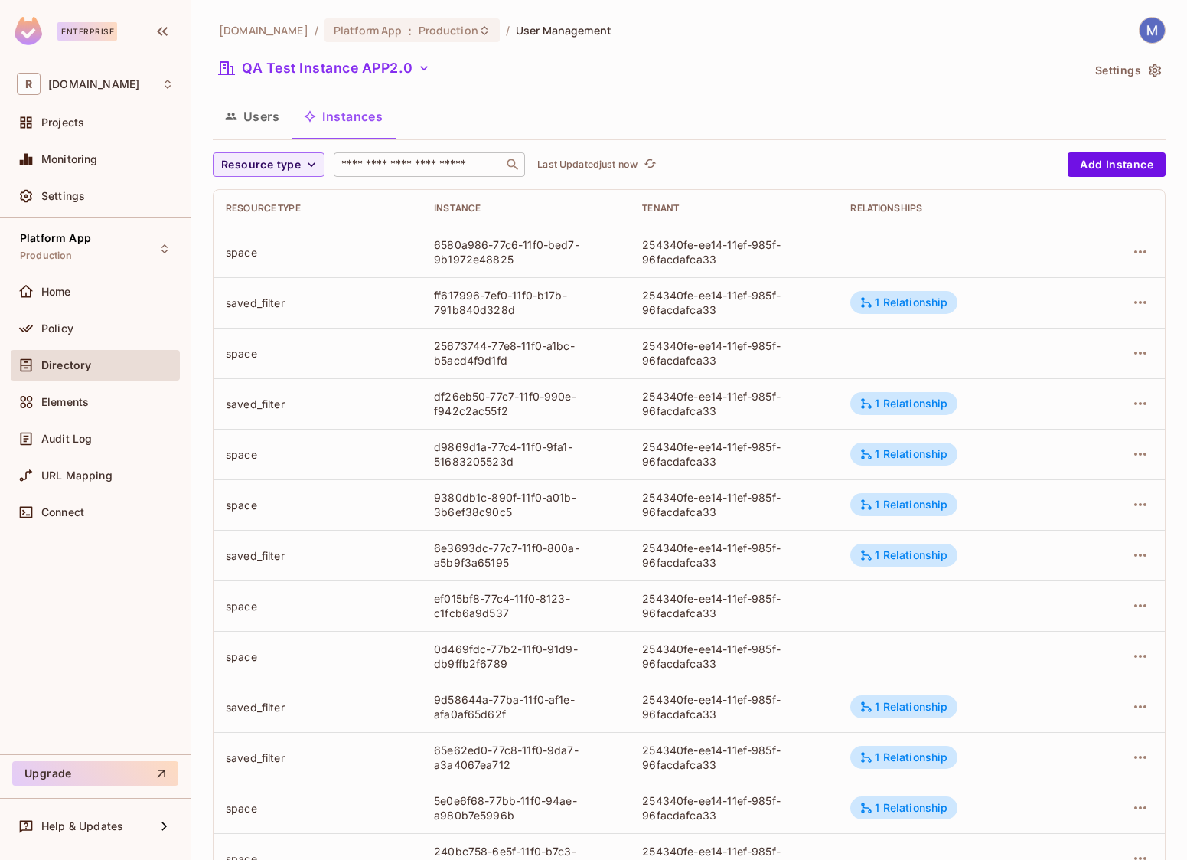
click at [442, 164] on input "text" at bounding box center [418, 164] width 161 height 15
paste input "**********"
type input "**********"
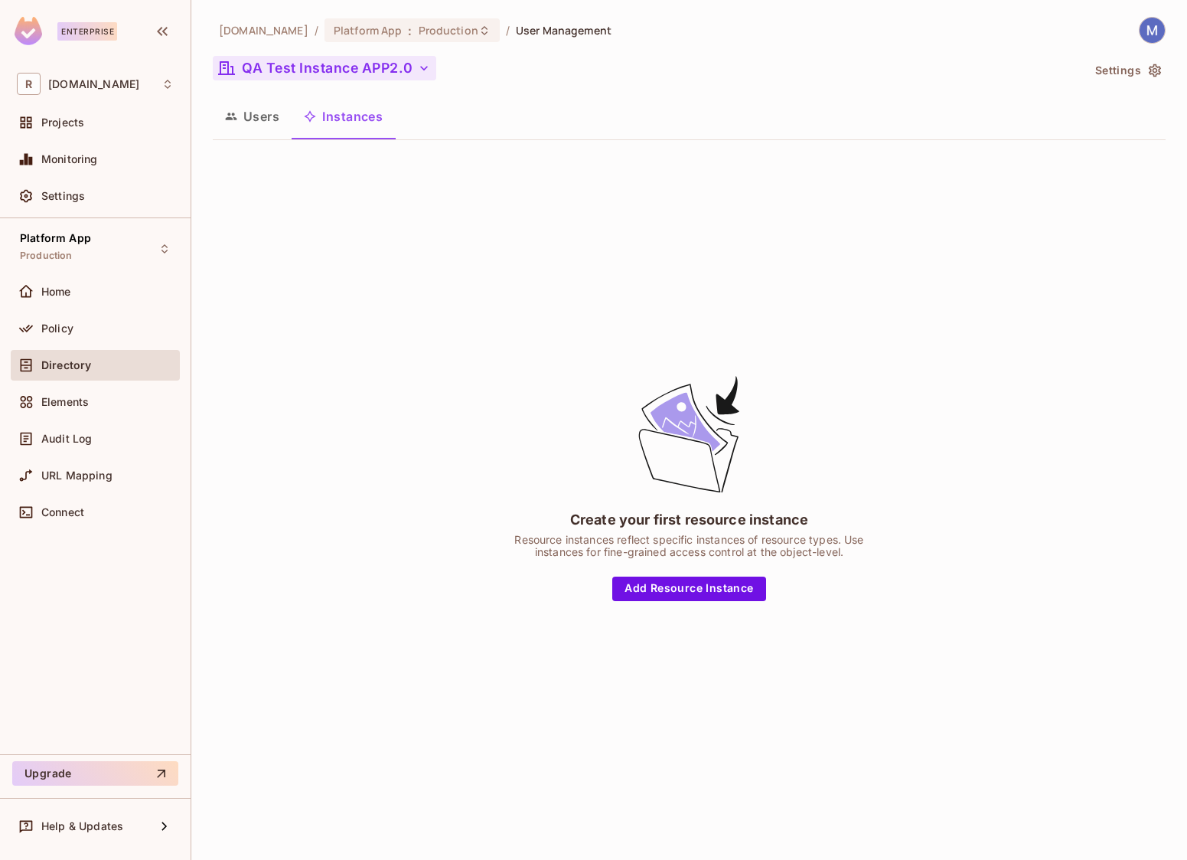
click at [302, 71] on button "QA Test Instance APP2.0" at bounding box center [325, 68] width 224 height 24
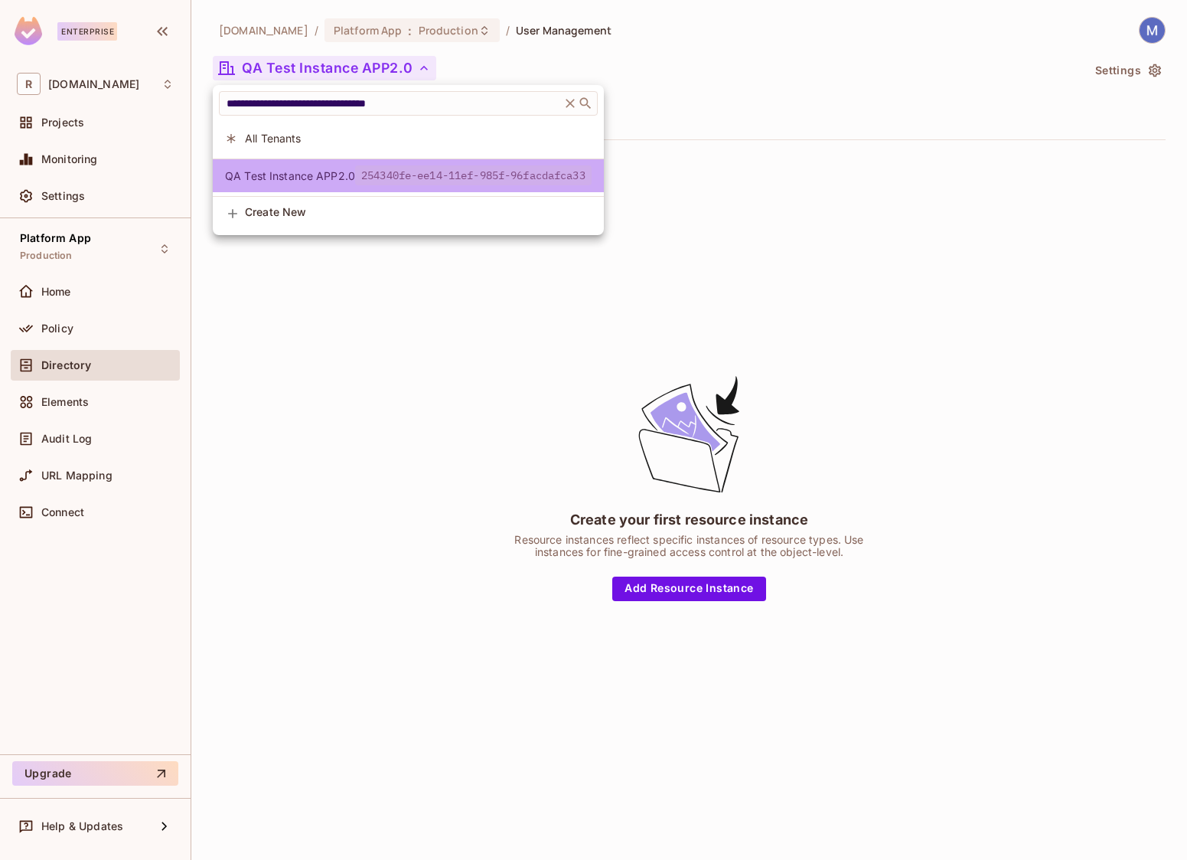
click at [321, 170] on span "QA Test Instance APP2.0" at bounding box center [290, 175] width 130 height 15
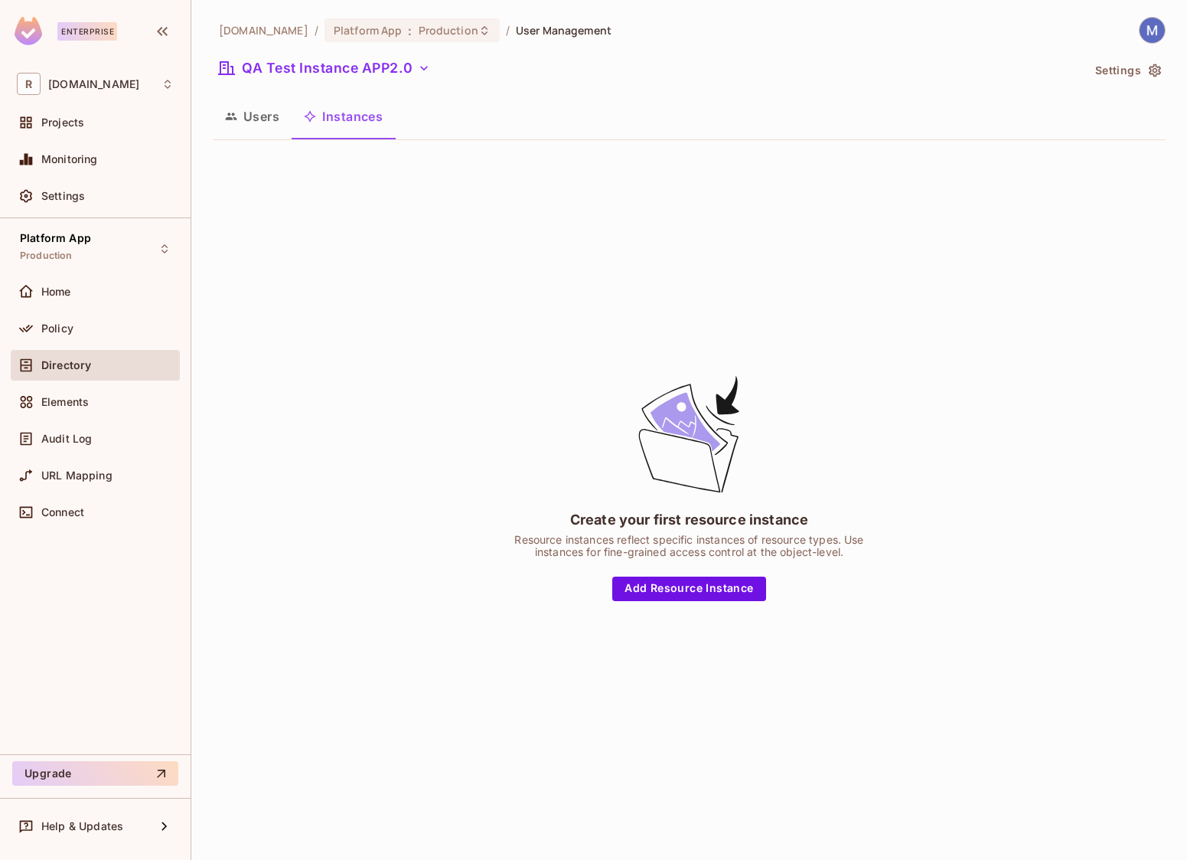
click at [256, 115] on button "Users" at bounding box center [252, 116] width 79 height 38
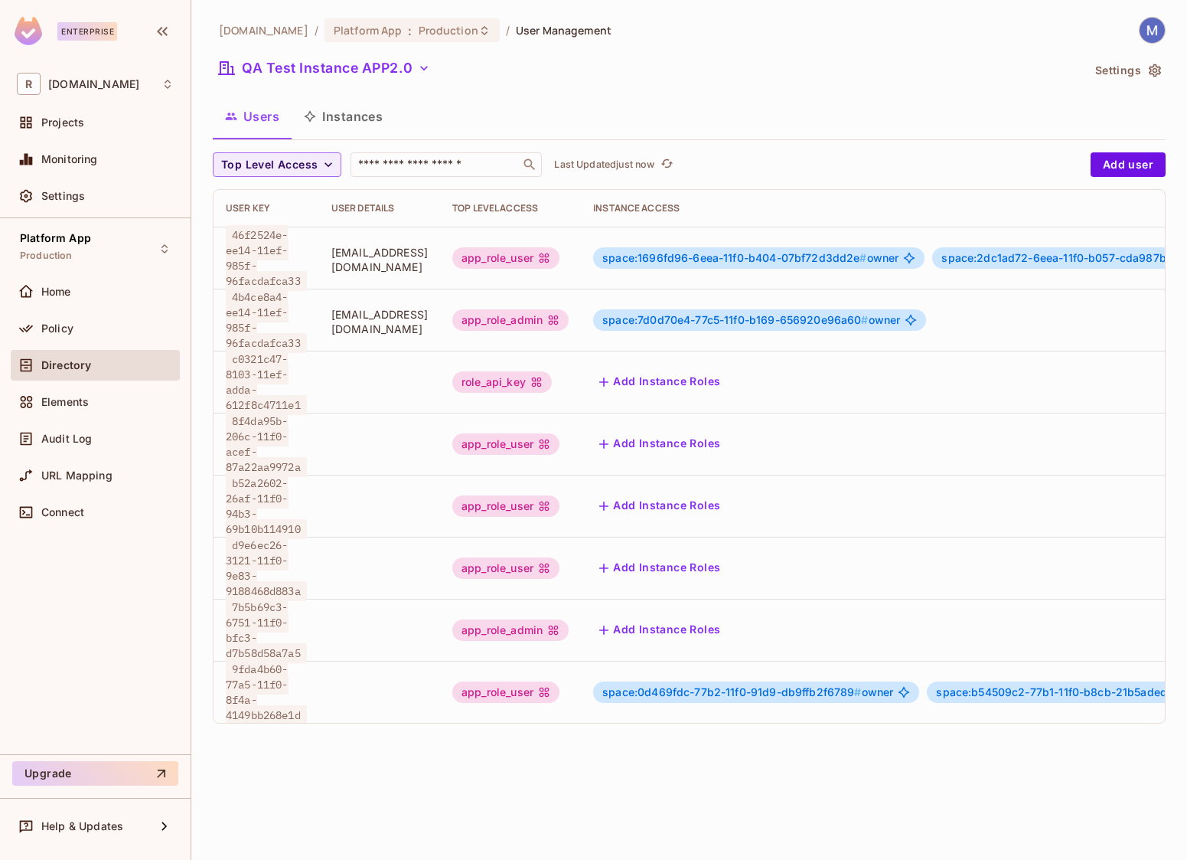
click at [356, 120] on button "Instances" at bounding box center [343, 116] width 103 height 38
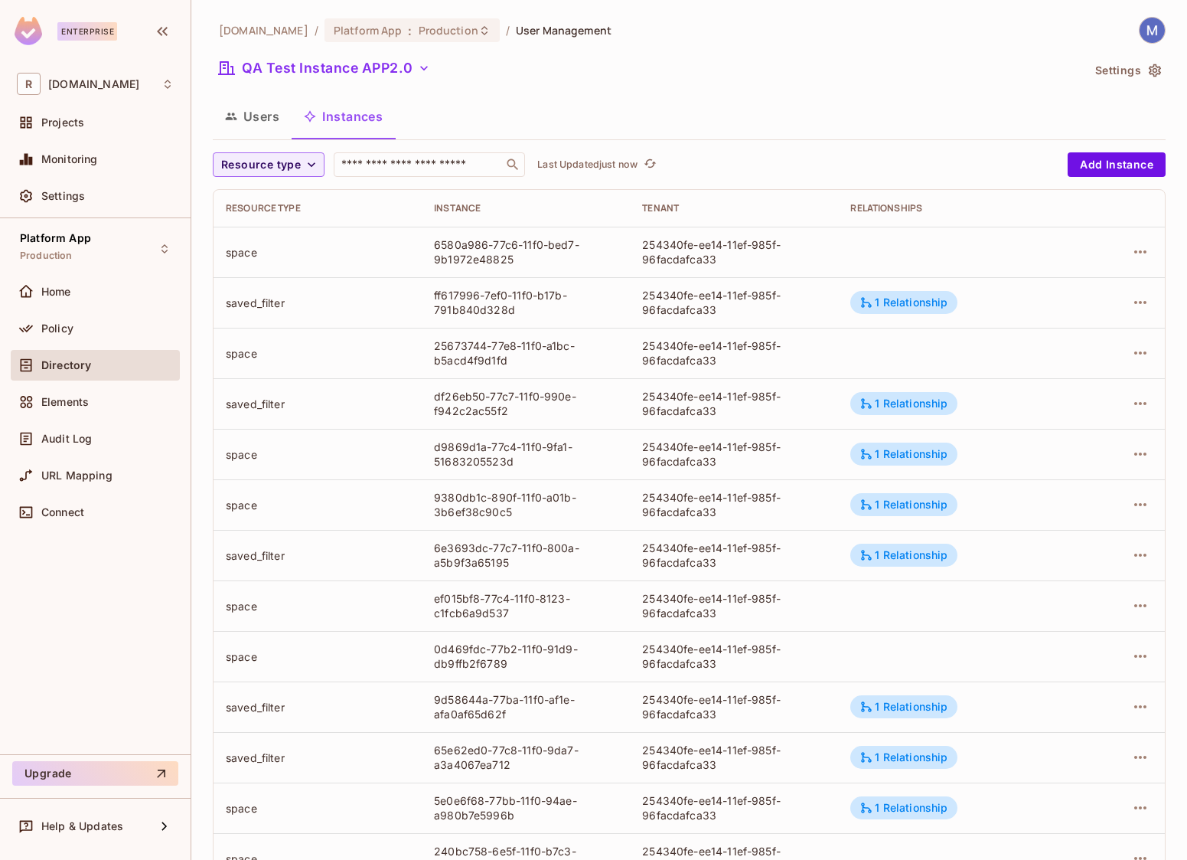
click at [1147, 68] on icon "button" at bounding box center [1154, 70] width 15 height 15
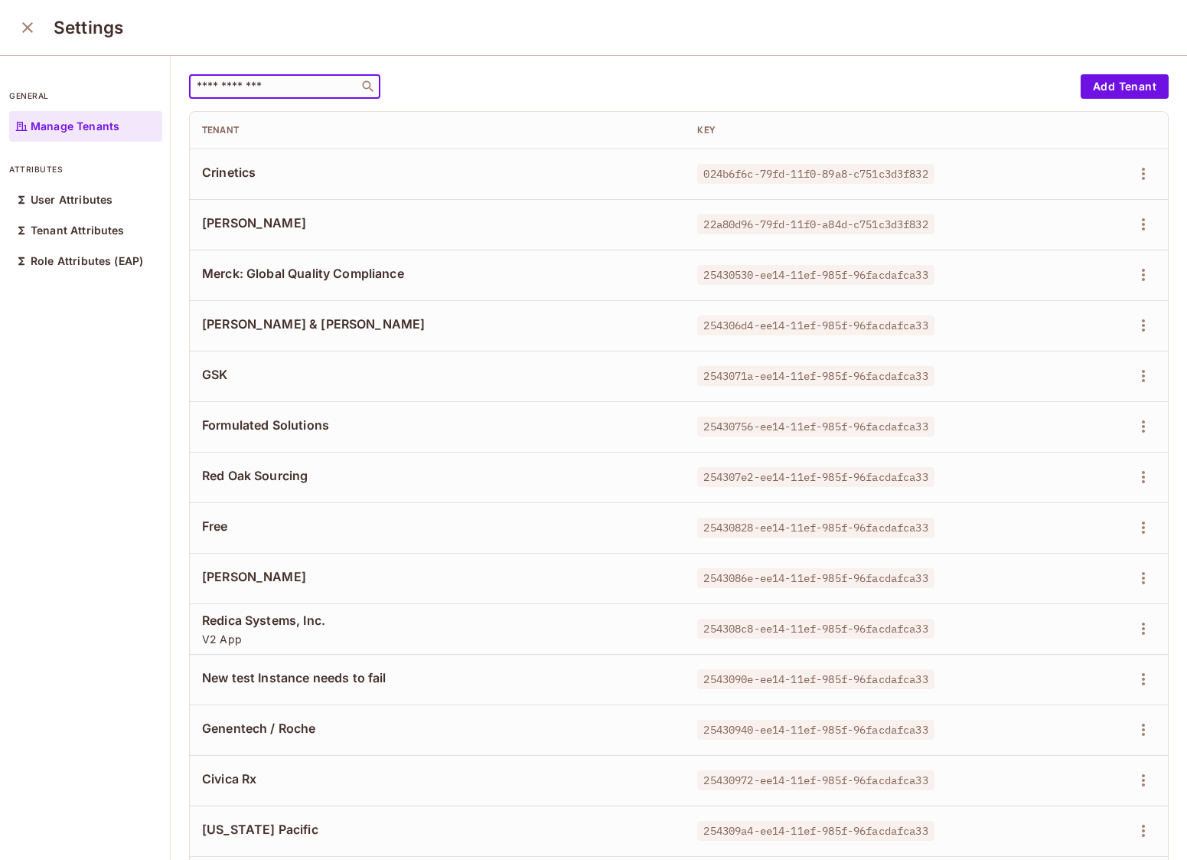
click at [282, 90] on input "text" at bounding box center [274, 86] width 161 height 15
paste input "**********"
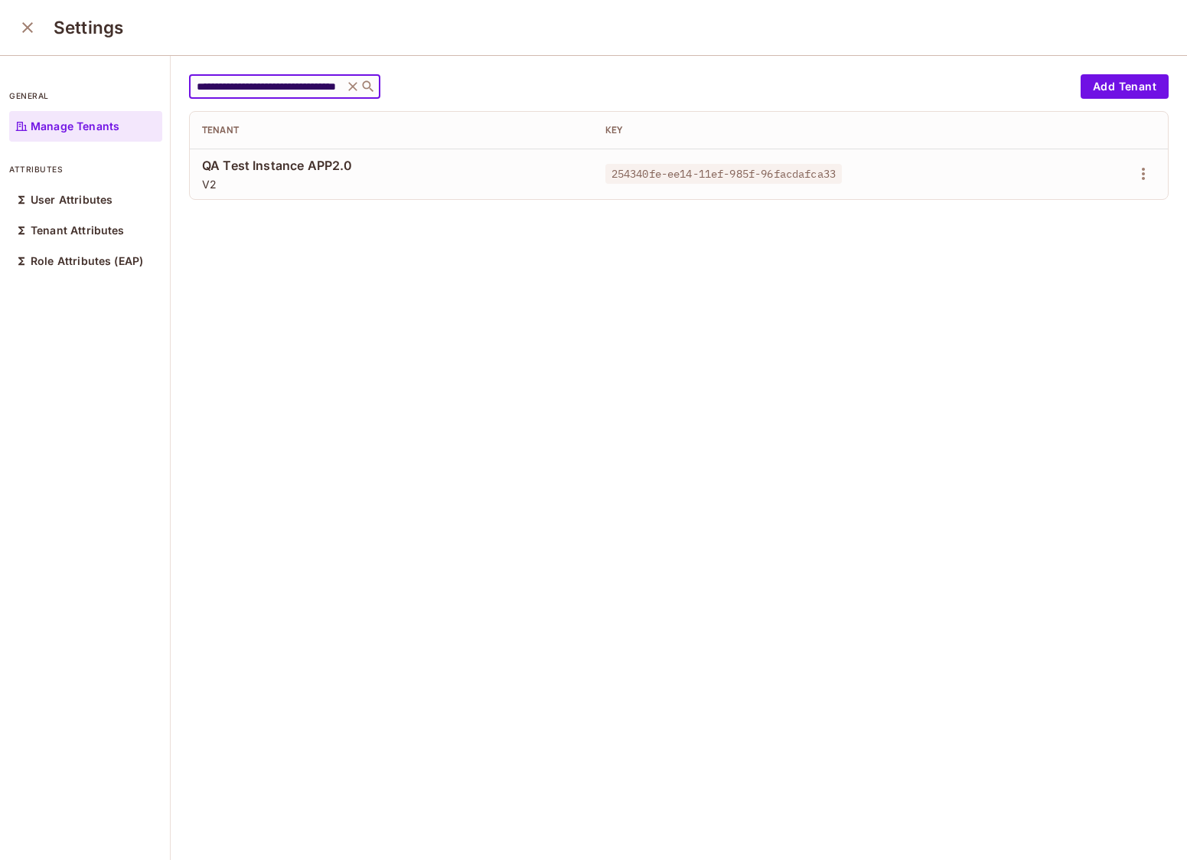
type input "**********"
click at [327, 168] on span "QA Test Instance APP2.0" at bounding box center [391, 165] width 379 height 17
click at [1146, 171] on icon "button" at bounding box center [1143, 174] width 18 height 18
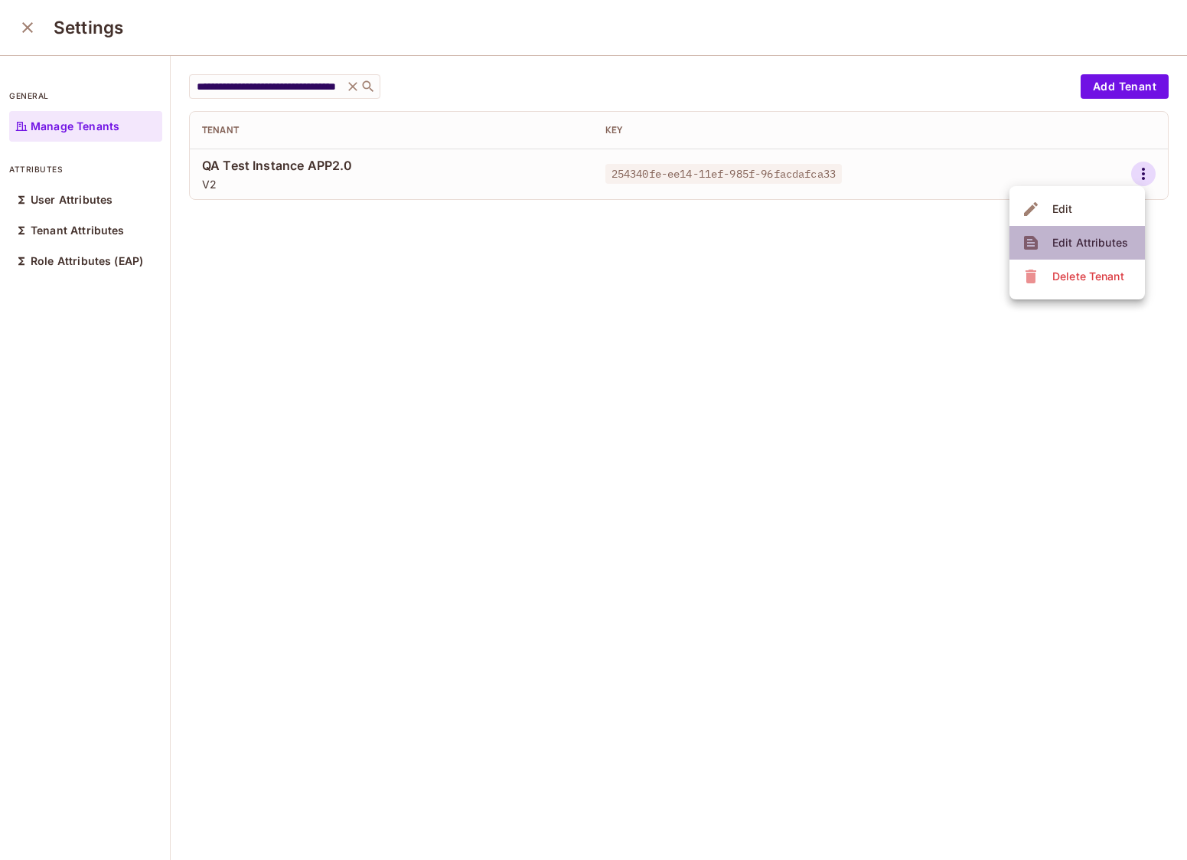
click at [1108, 242] on div "Edit Attributes" at bounding box center [1090, 242] width 76 height 15
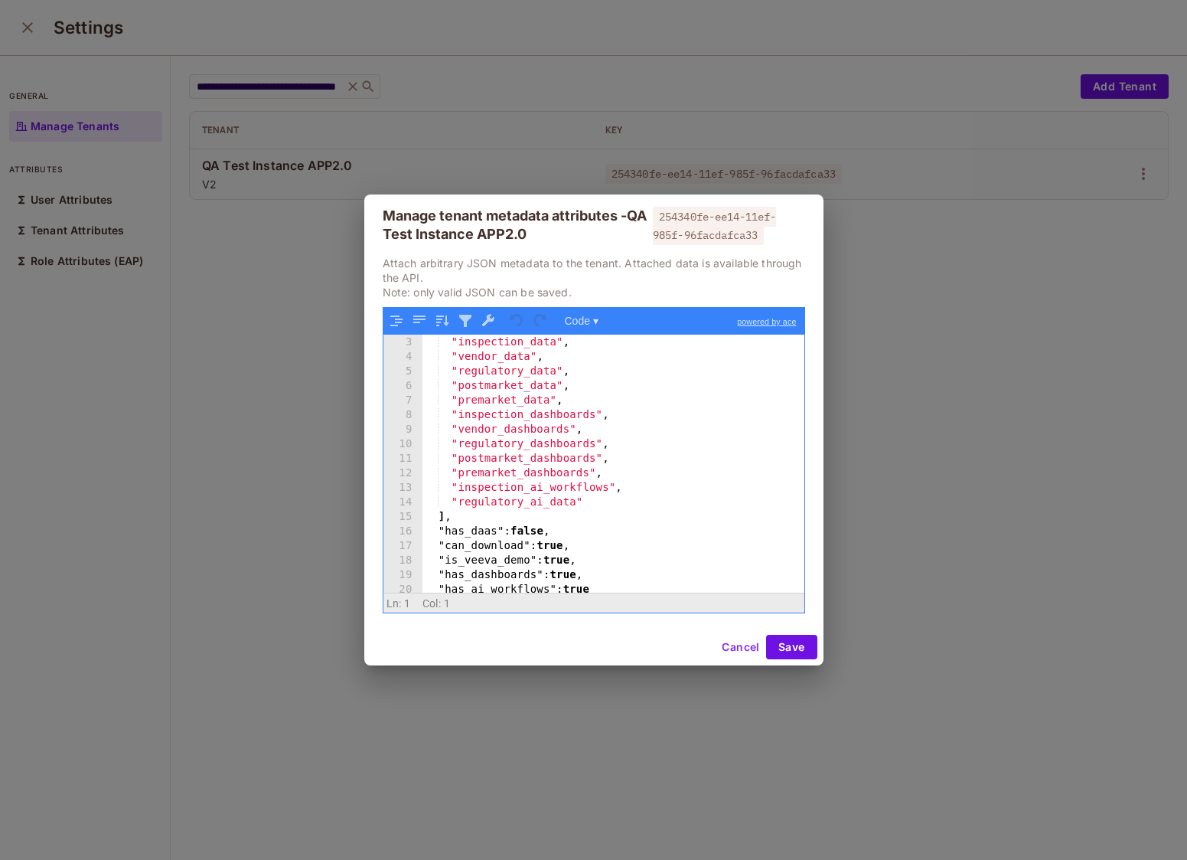
scroll to position [47, 0]
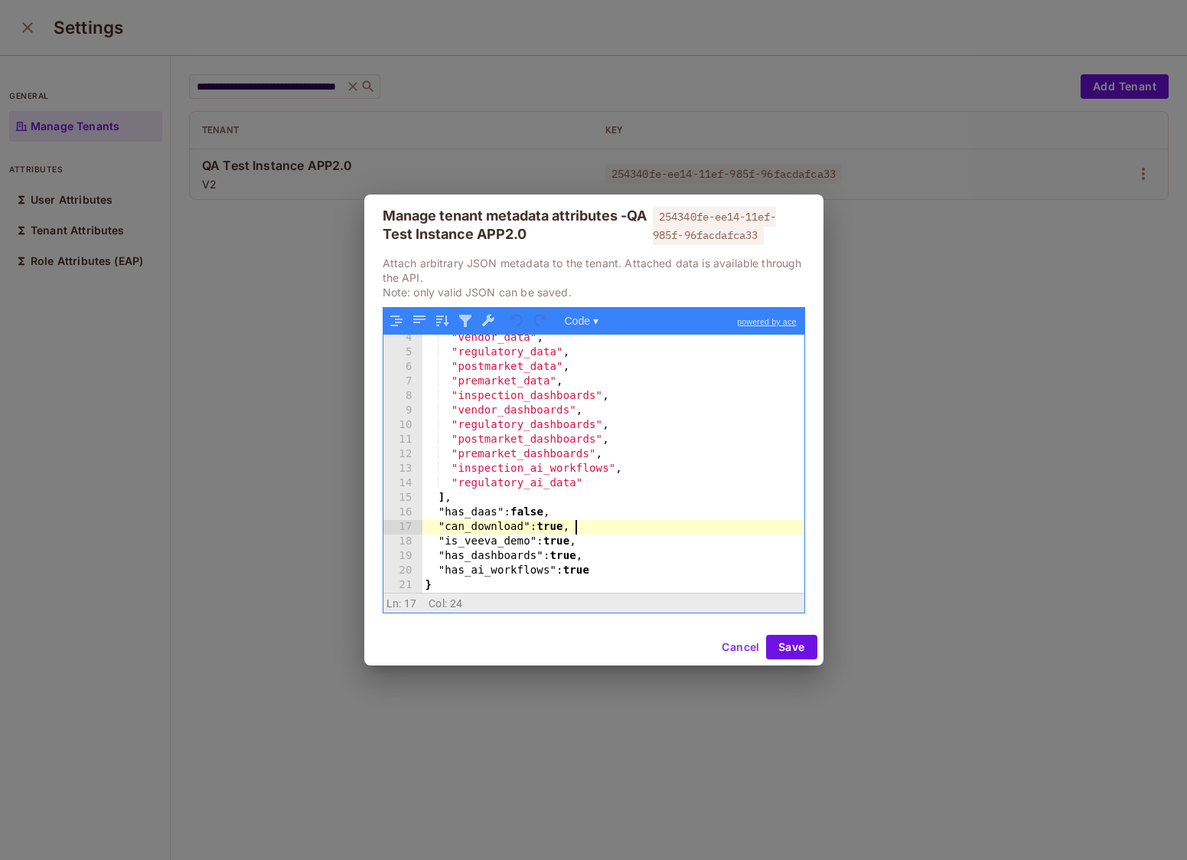
click at [586, 530] on div ""vendor_data" , "regulatory_data" , "postmarket_data" , "premarket_data" , "ins…" at bounding box center [614, 474] width 382 height 287
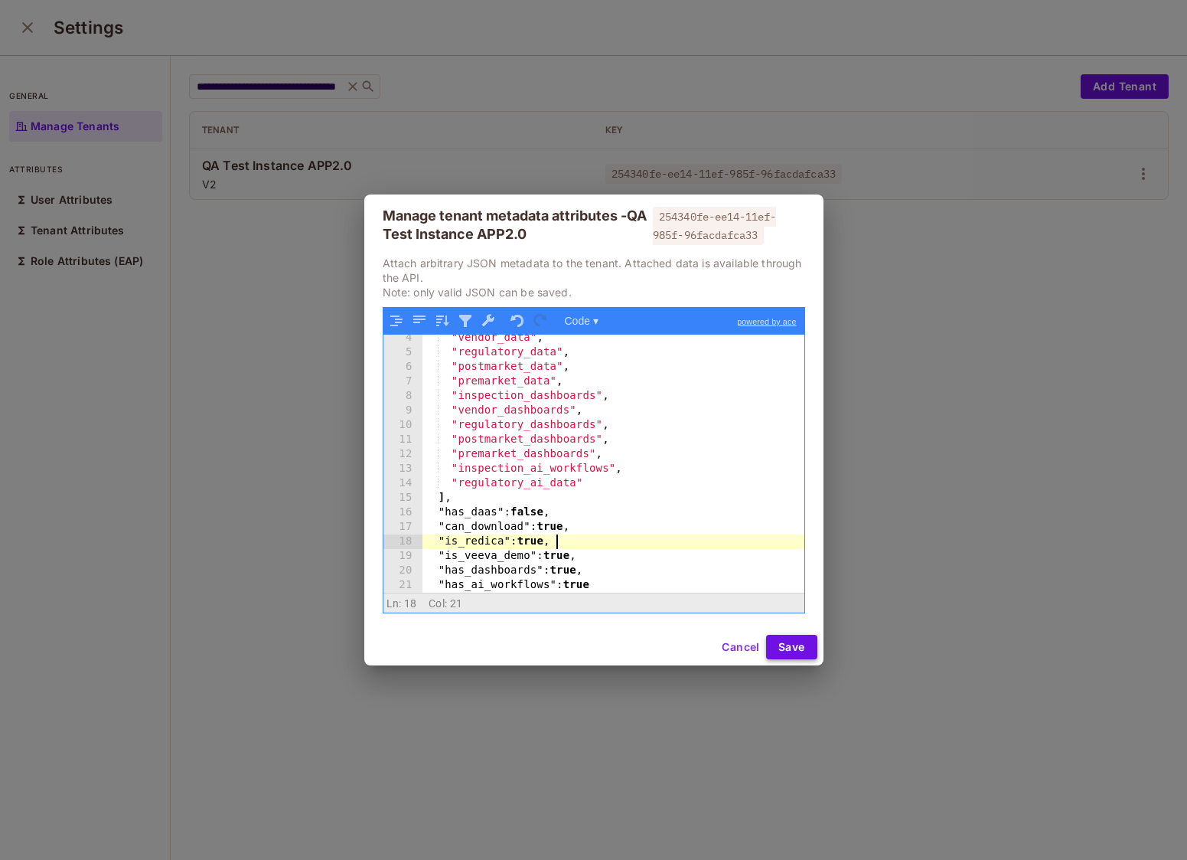
click at [789, 641] on button "Save" at bounding box center [791, 647] width 51 height 24
